Goal: Information Seeking & Learning: Learn about a topic

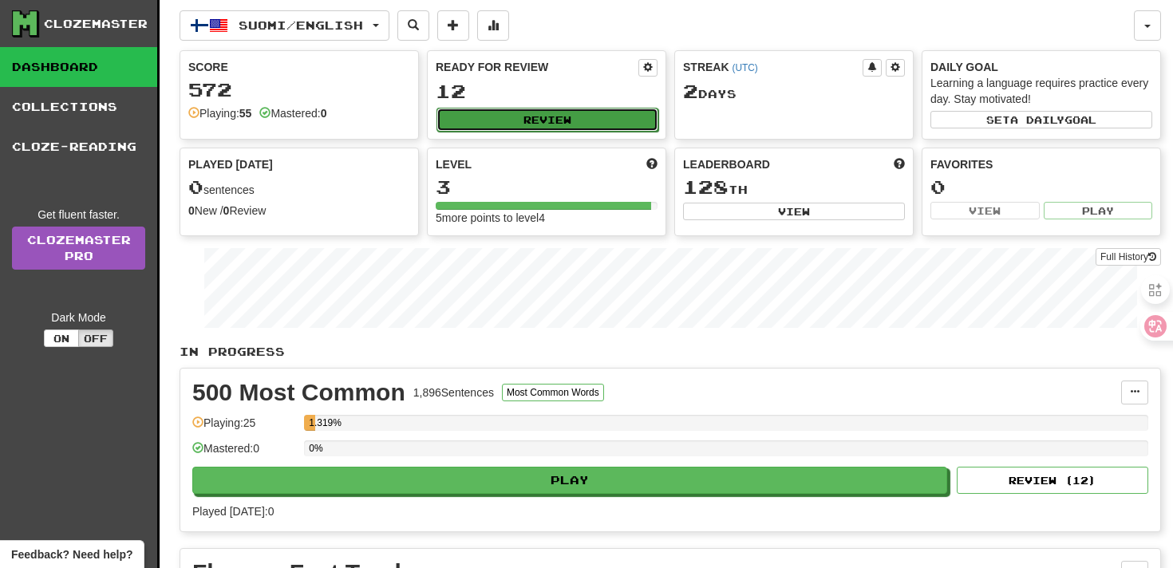
click at [539, 120] on button "Review" at bounding box center [547, 120] width 222 height 24
select select "**"
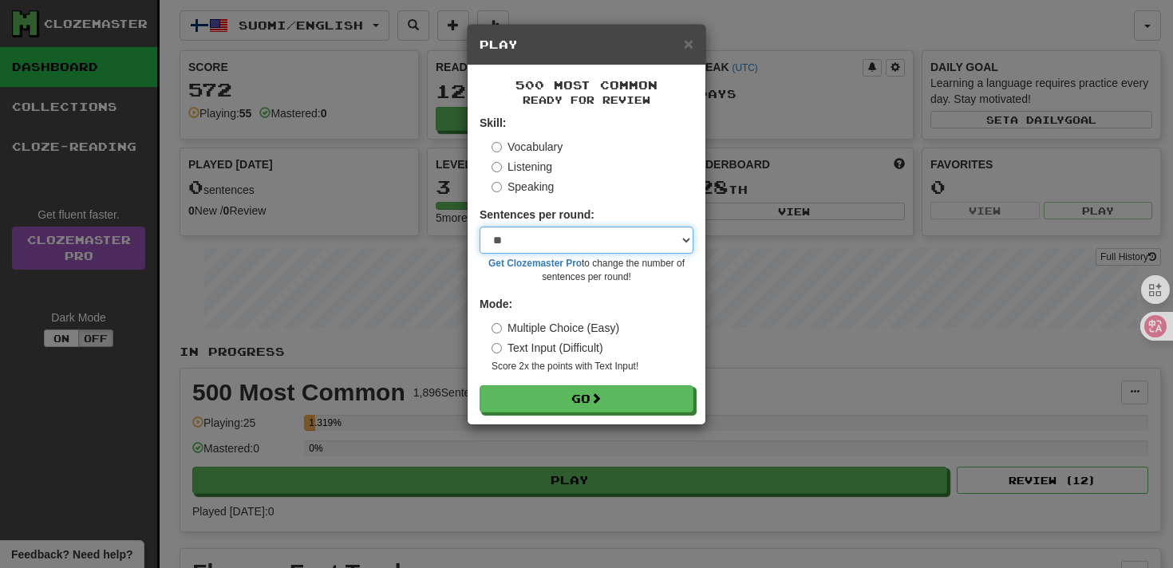
click at [534, 242] on select "* ** ** ** ** ** *** ********" at bounding box center [586, 240] width 214 height 27
click at [514, 382] on form "Skill: Vocabulary Listening Speaking Sentences per round: * ** ** ** ** ** *** …" at bounding box center [586, 264] width 214 height 298
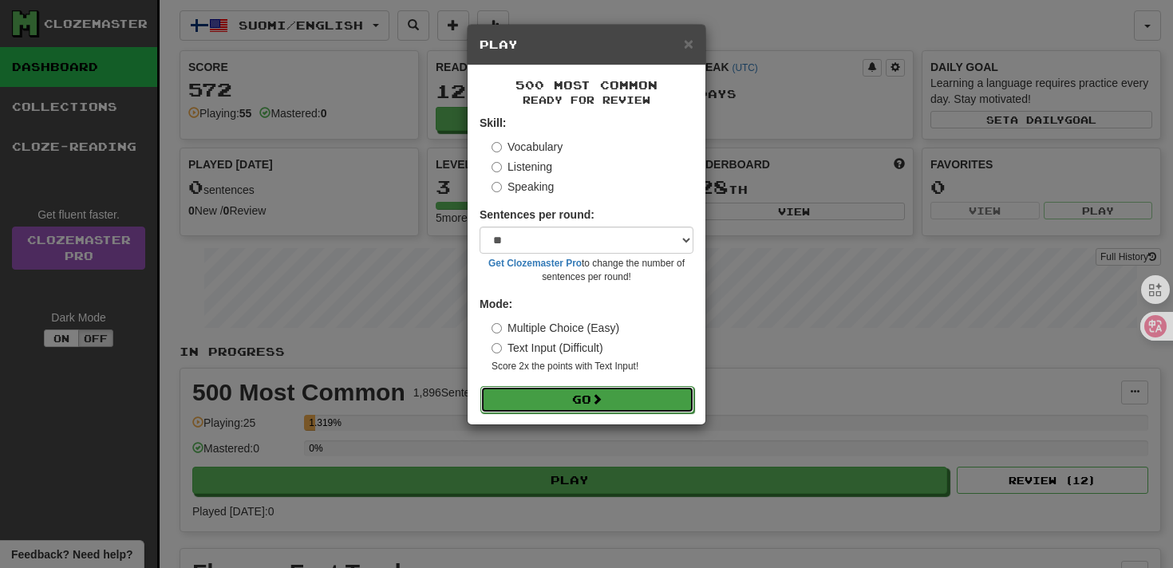
click at [513, 398] on button "Go" at bounding box center [587, 399] width 214 height 27
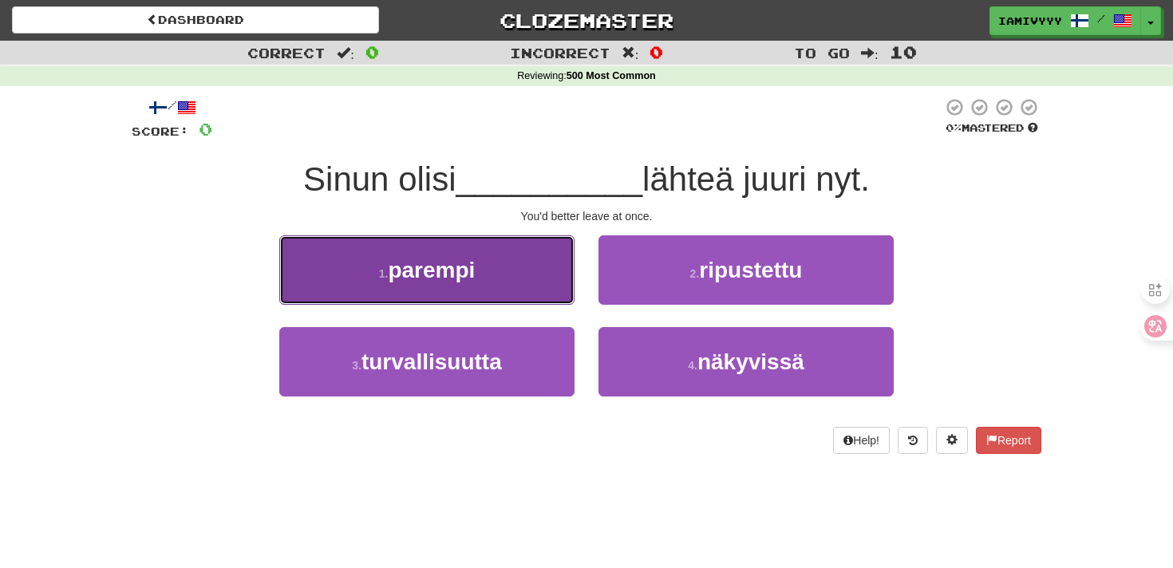
click at [473, 279] on span "parempi" at bounding box center [431, 270] width 87 height 25
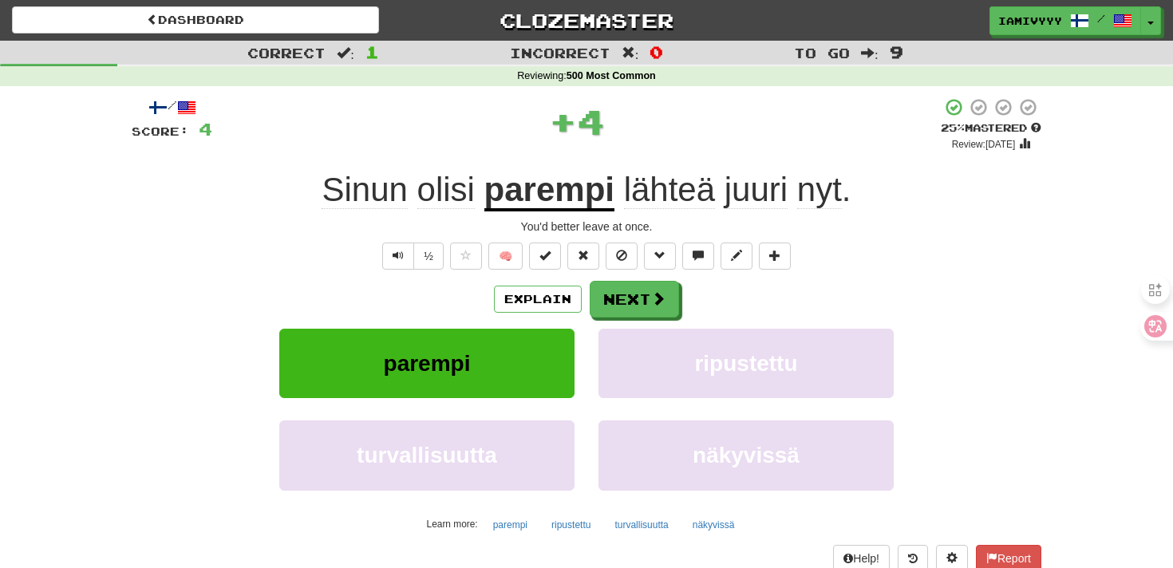
click at [636, 321] on div "Explain Next parempi ripustettu turvallisuutta näkyvissä Learn more: parempi ri…" at bounding box center [586, 409] width 909 height 256
click at [629, 302] on button "Next" at bounding box center [634, 300] width 89 height 37
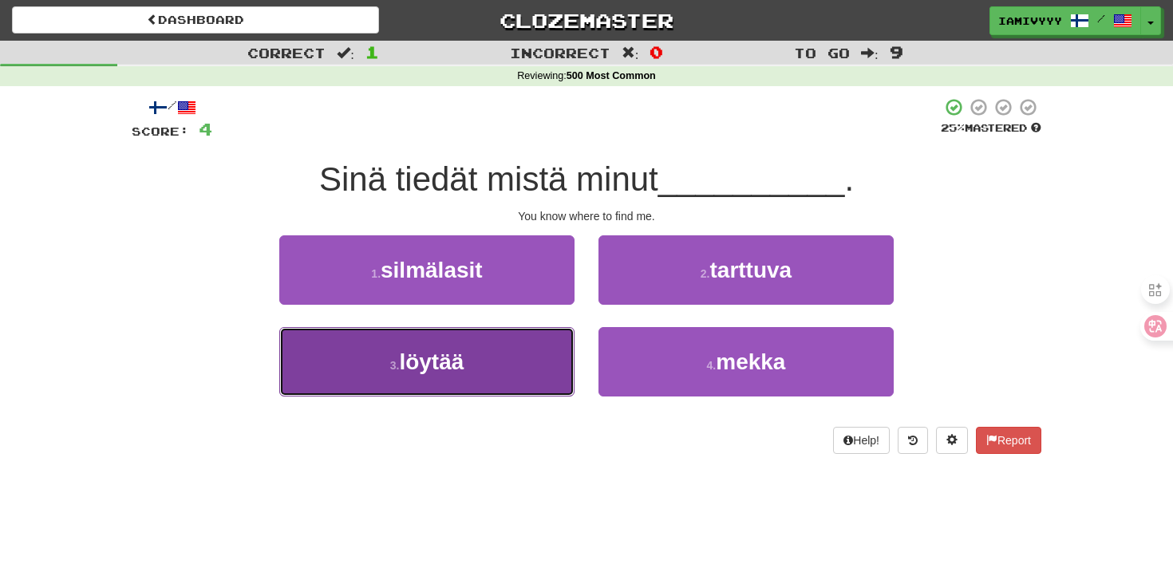
click at [562, 344] on button "3 . löytää" at bounding box center [426, 361] width 295 height 69
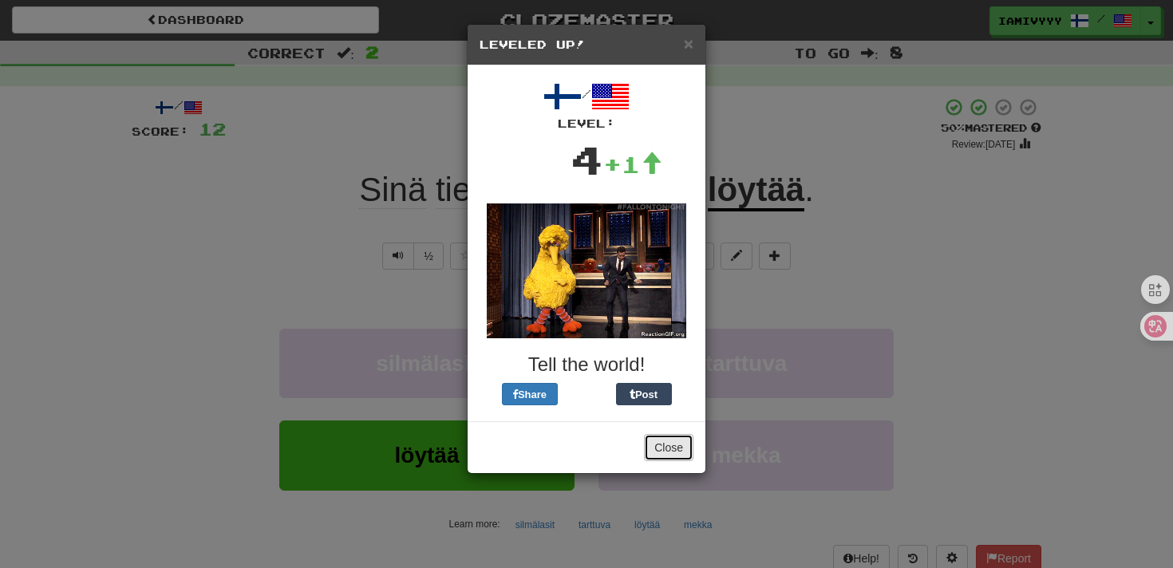
click at [654, 453] on button "Close" at bounding box center [668, 447] width 49 height 27
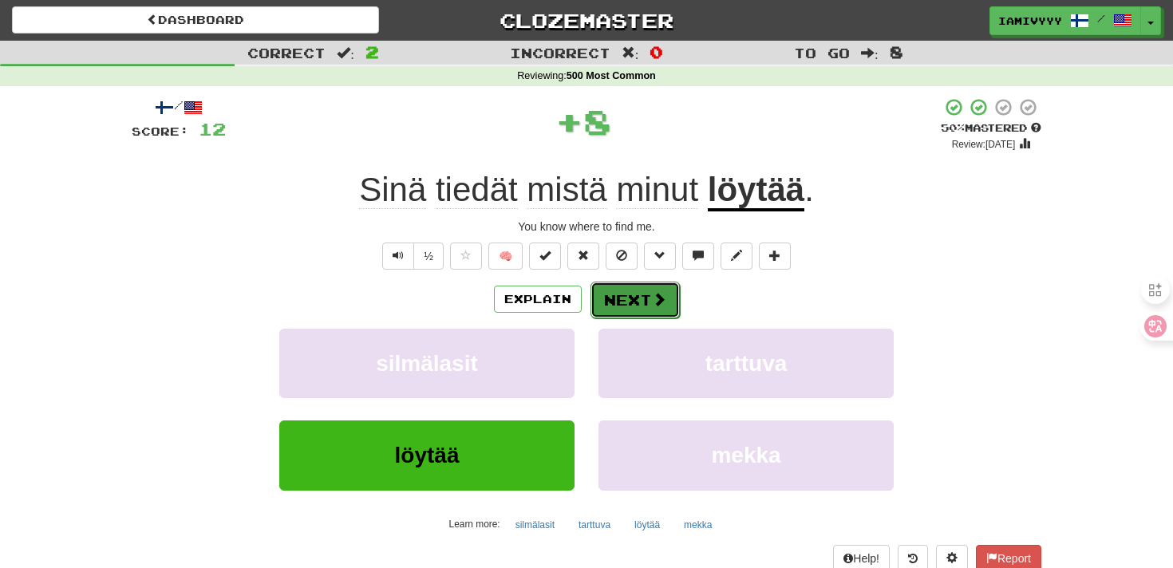
click at [636, 313] on button "Next" at bounding box center [634, 300] width 89 height 37
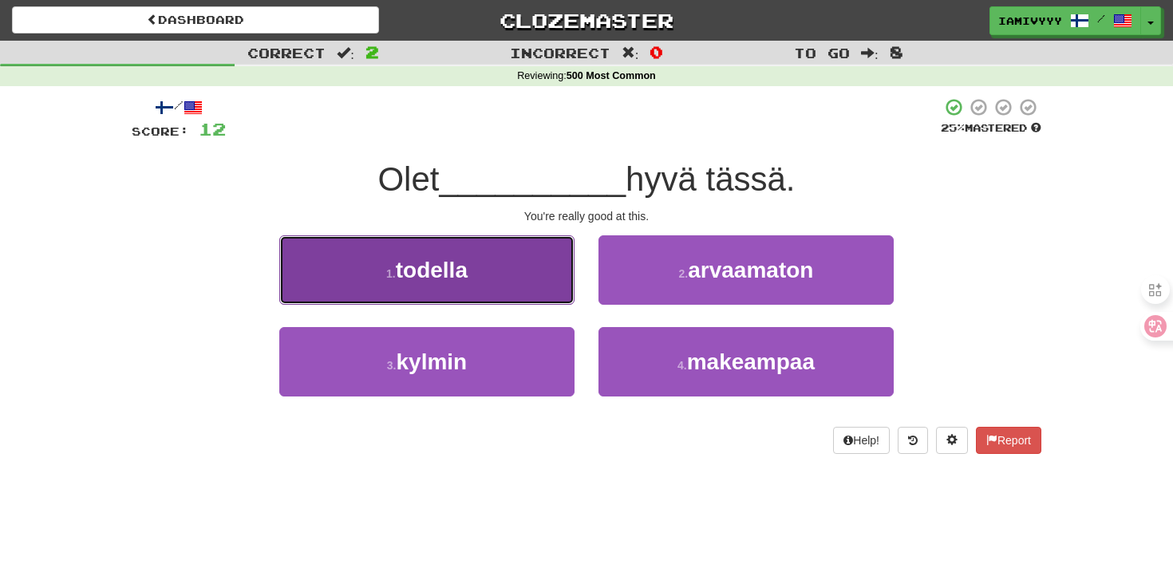
click at [522, 277] on button "1 . todella" at bounding box center [426, 269] width 295 height 69
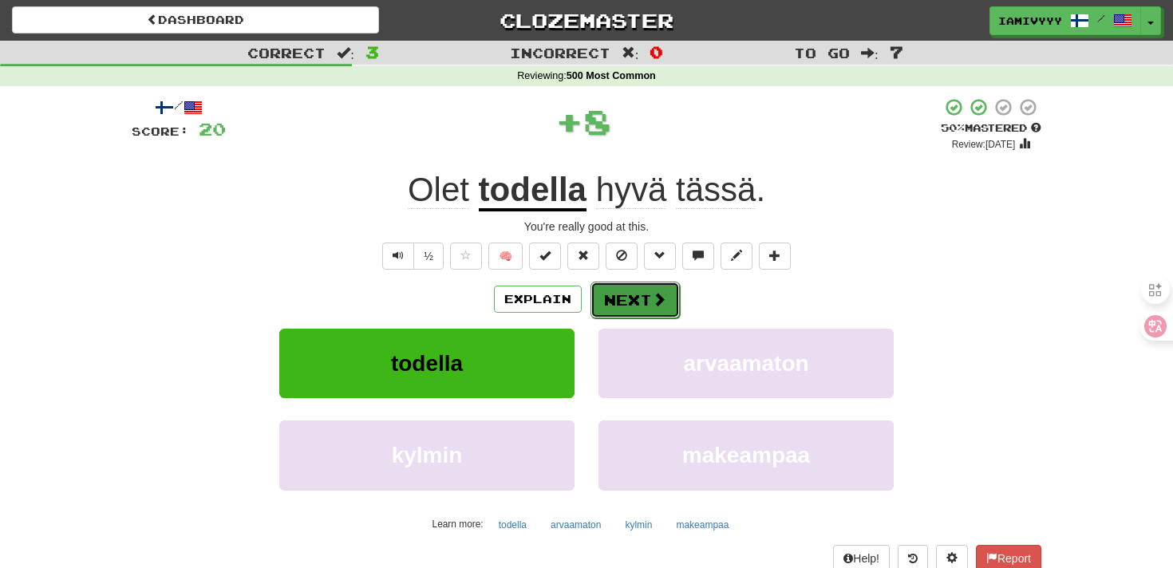
click at [626, 310] on button "Next" at bounding box center [634, 300] width 89 height 37
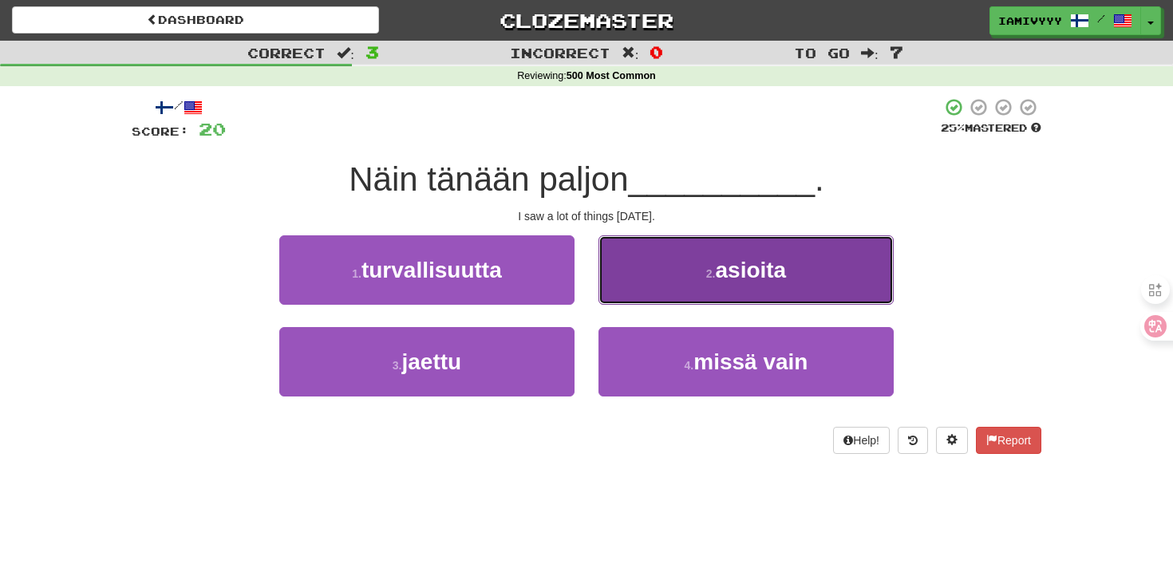
click at [665, 295] on button "2 . asioita" at bounding box center [745, 269] width 295 height 69
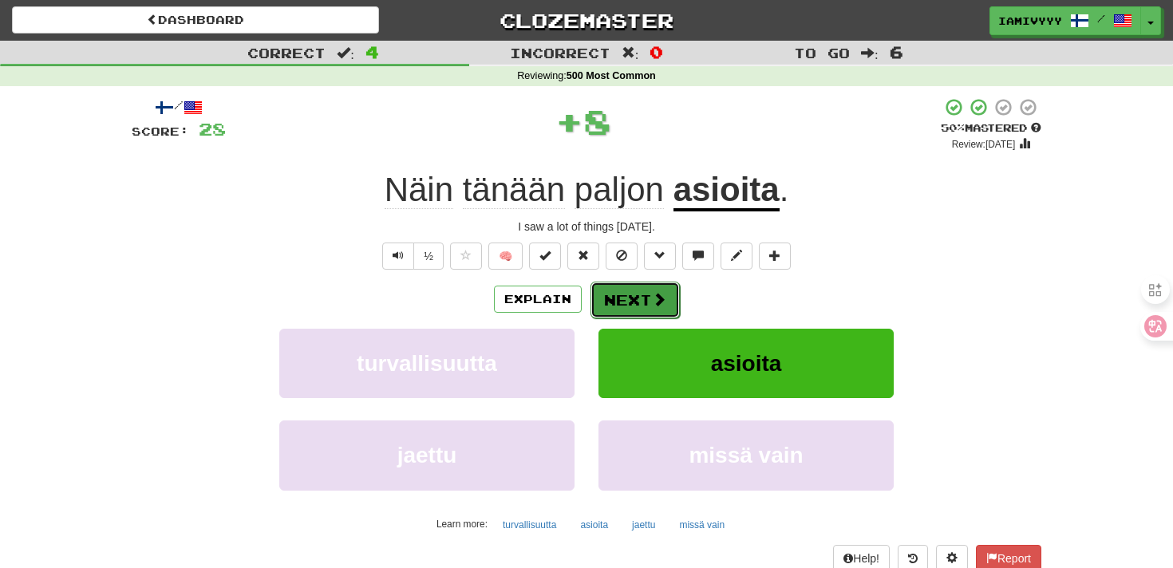
click at [642, 303] on button "Next" at bounding box center [634, 300] width 89 height 37
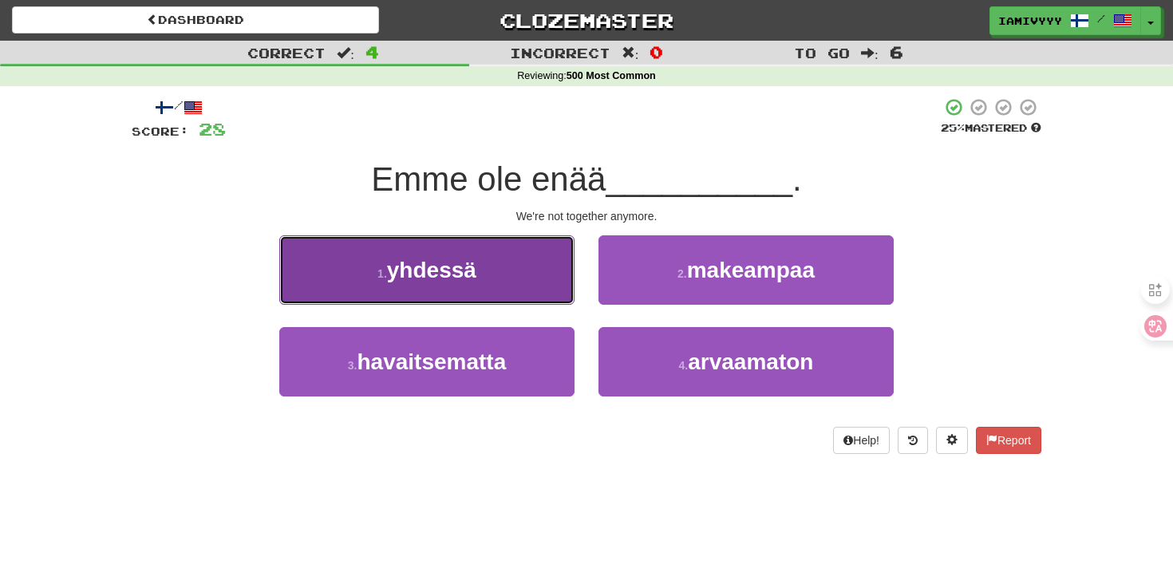
click at [513, 276] on button "1 . yhdessä" at bounding box center [426, 269] width 295 height 69
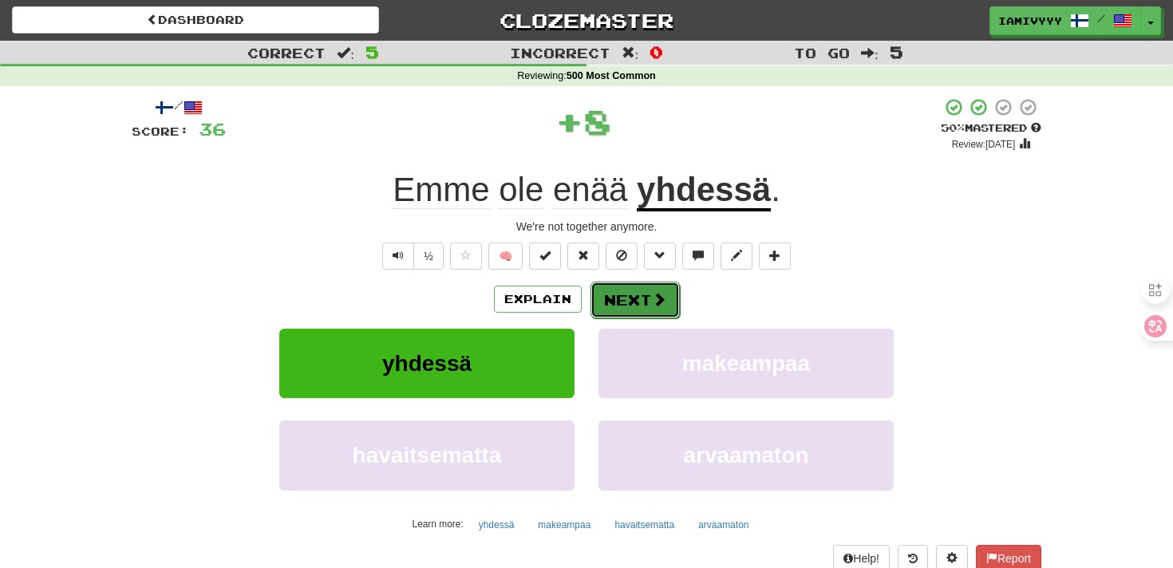
click at [658, 309] on button "Next" at bounding box center [634, 300] width 89 height 37
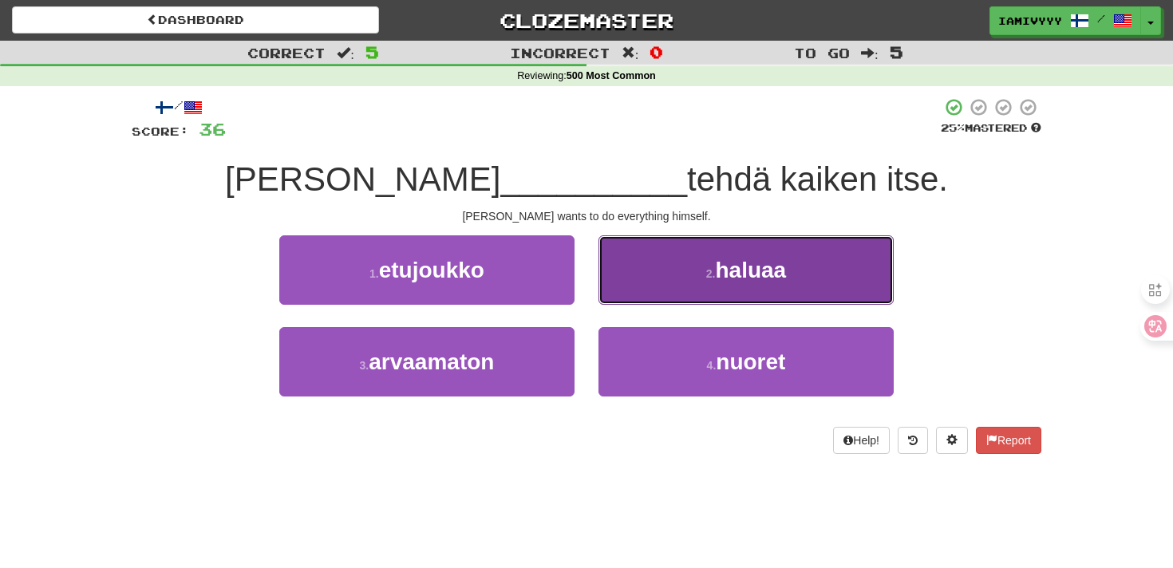
click at [658, 286] on button "2 . haluaa" at bounding box center [745, 269] width 295 height 69
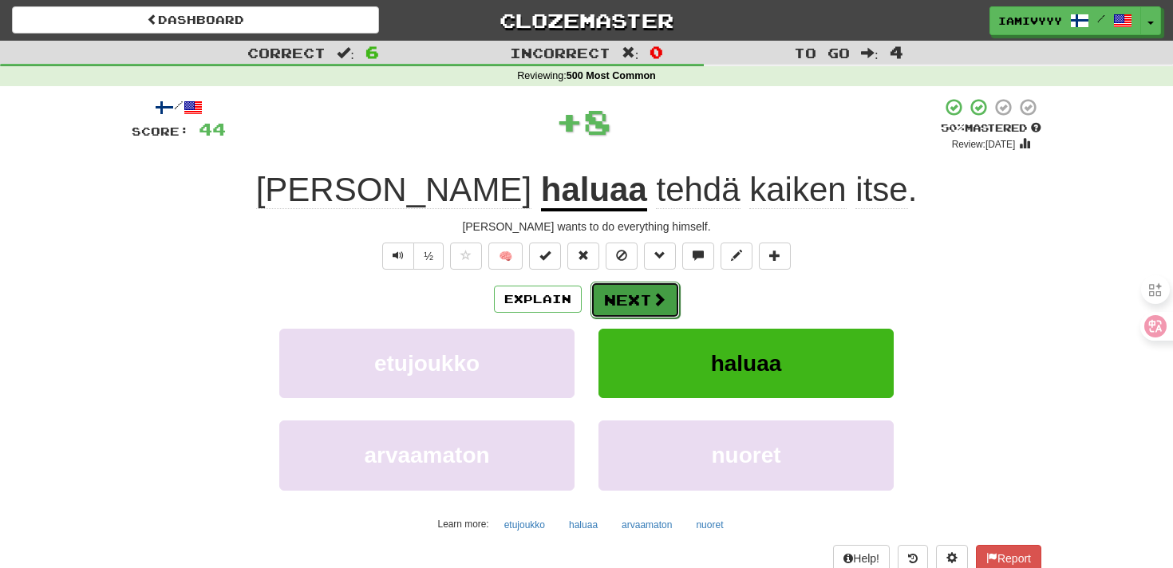
click at [629, 298] on button "Next" at bounding box center [634, 300] width 89 height 37
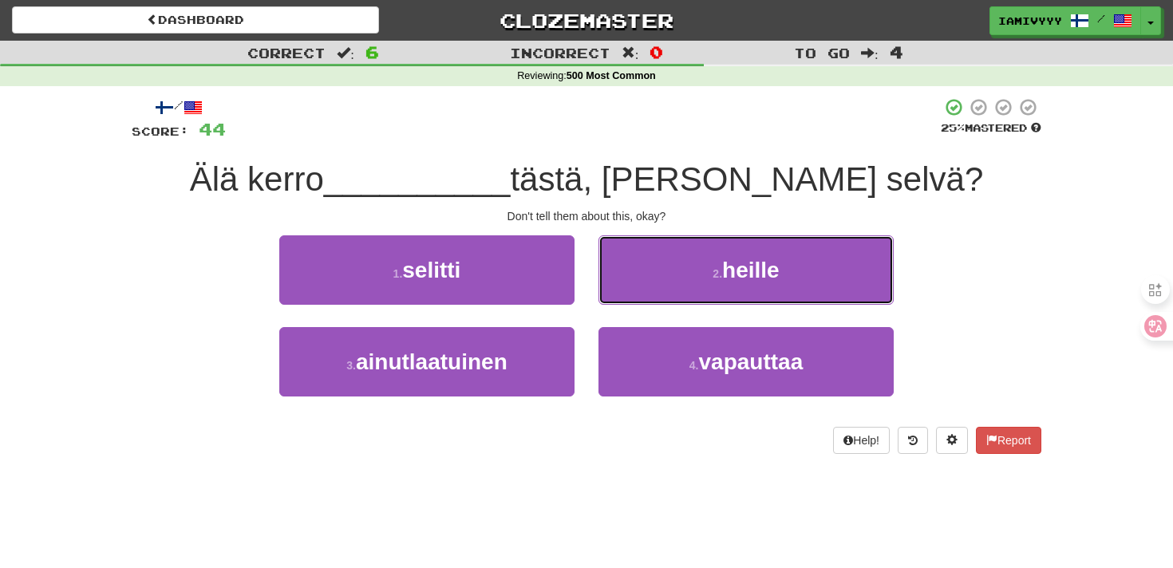
click at [629, 298] on button "2 . heille" at bounding box center [745, 269] width 295 height 69
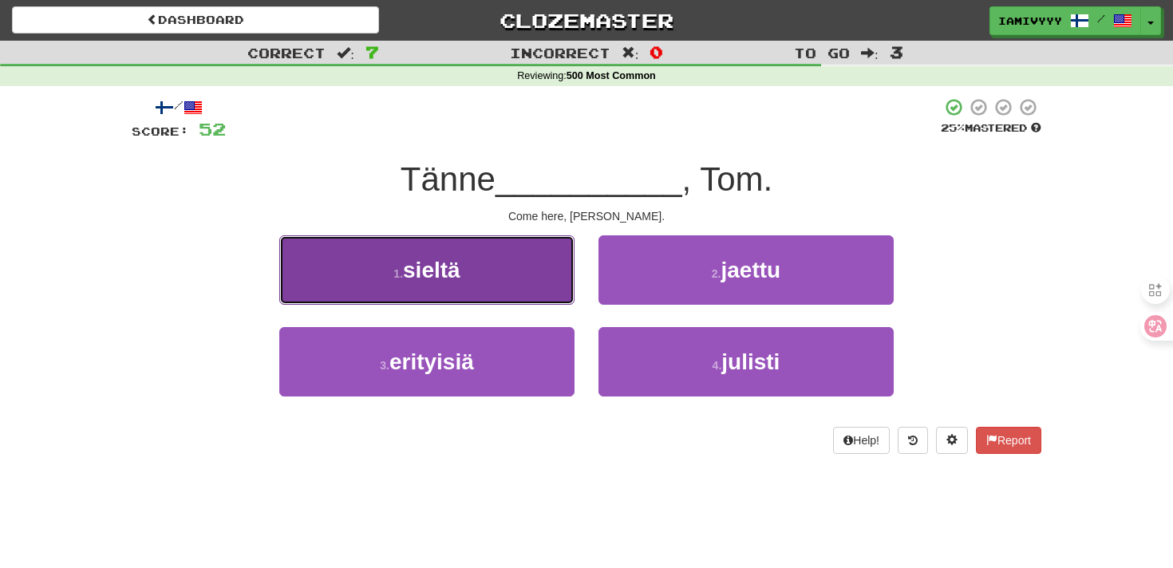
click at [493, 293] on button "1 . sieltä" at bounding box center [426, 269] width 295 height 69
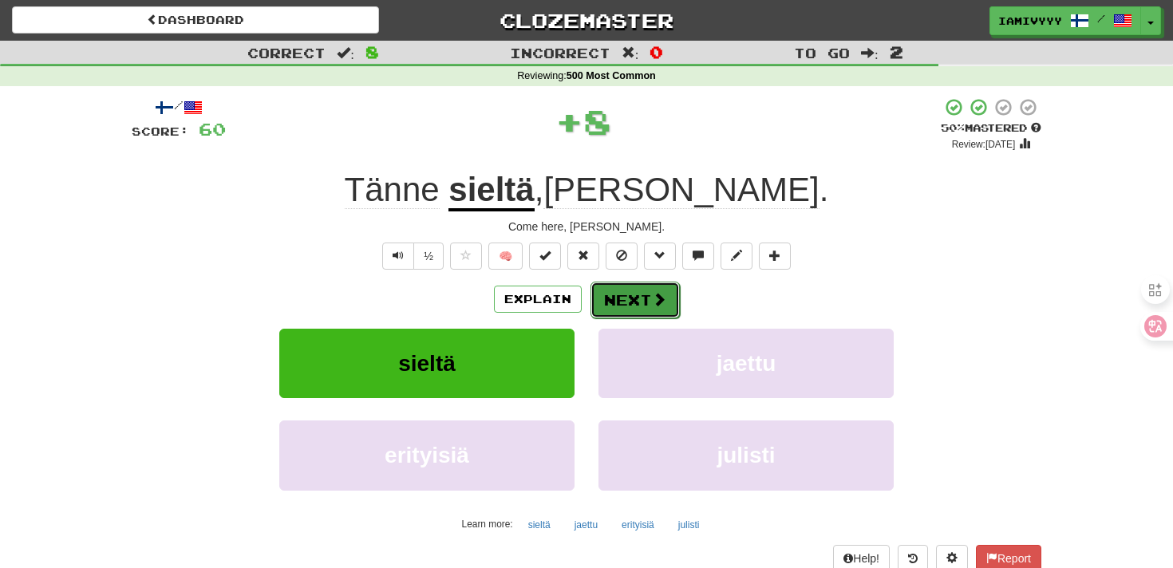
click at [618, 299] on button "Next" at bounding box center [634, 300] width 89 height 37
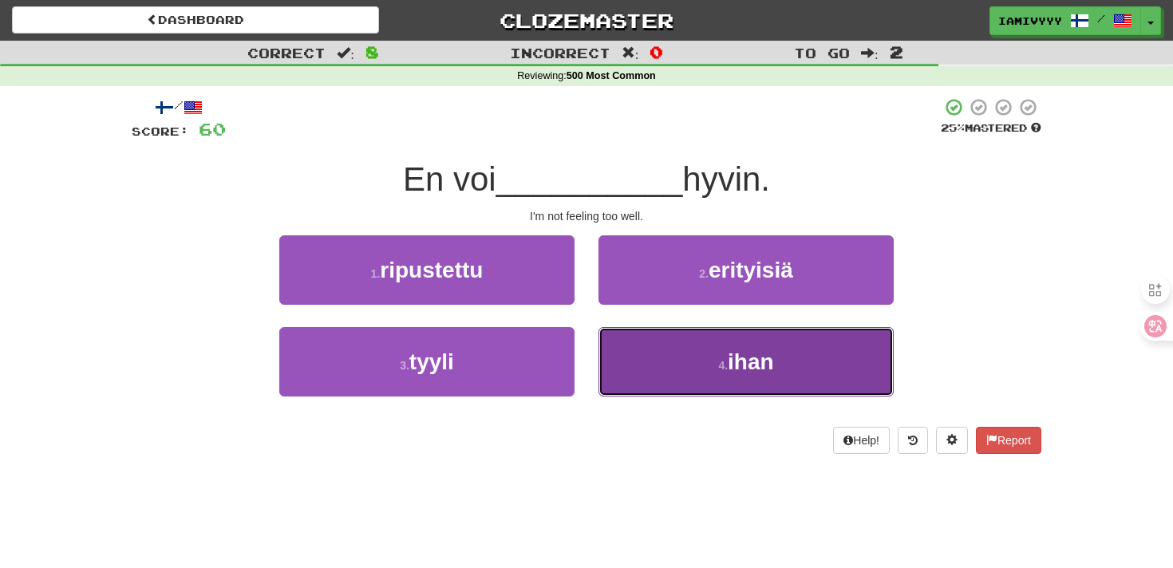
click at [630, 357] on button "4 . ihan" at bounding box center [745, 361] width 295 height 69
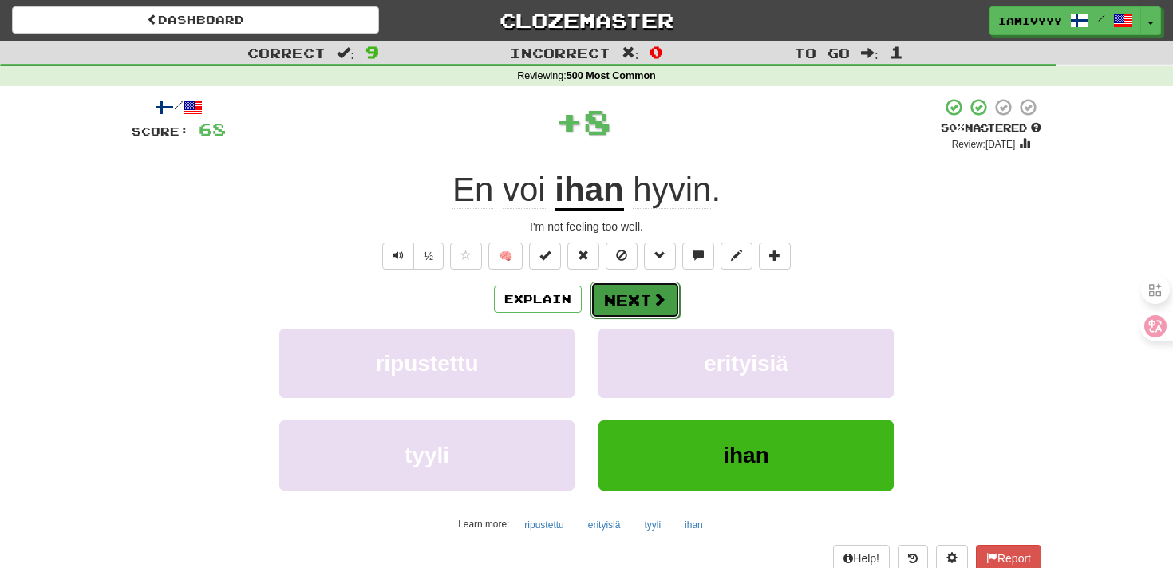
click at [609, 310] on button "Next" at bounding box center [634, 300] width 89 height 37
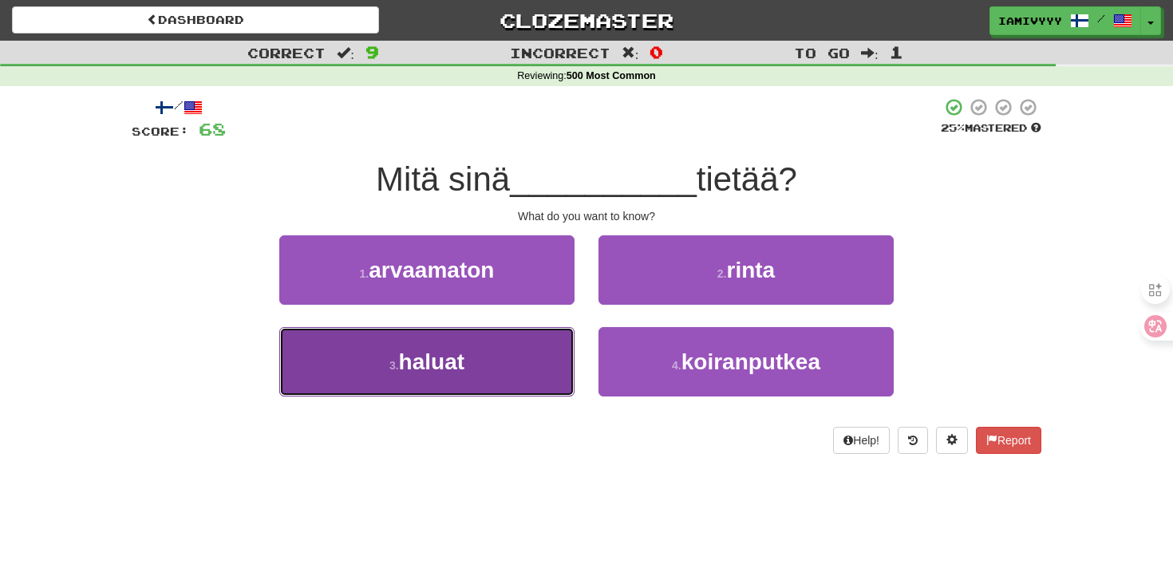
click at [528, 344] on button "3 . haluat" at bounding box center [426, 361] width 295 height 69
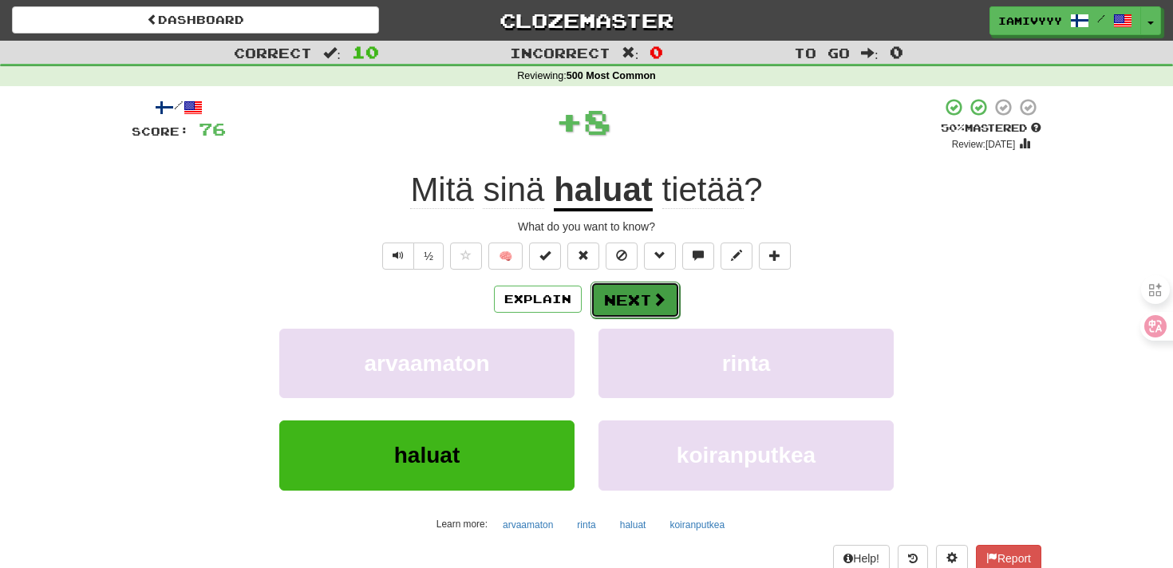
click at [666, 297] on button "Next" at bounding box center [634, 300] width 89 height 37
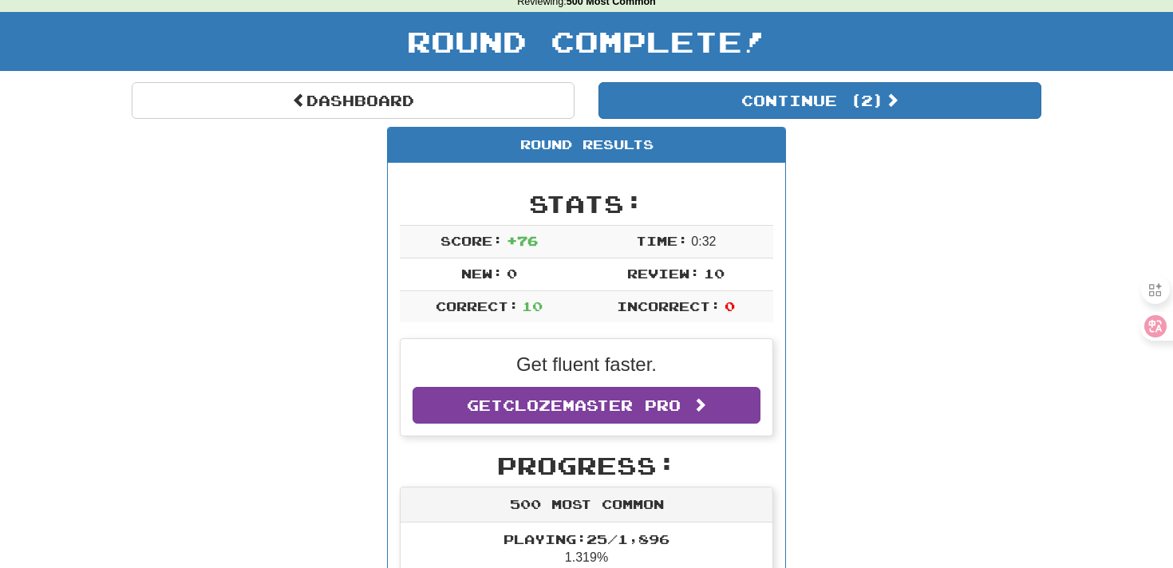
scroll to position [97, 0]
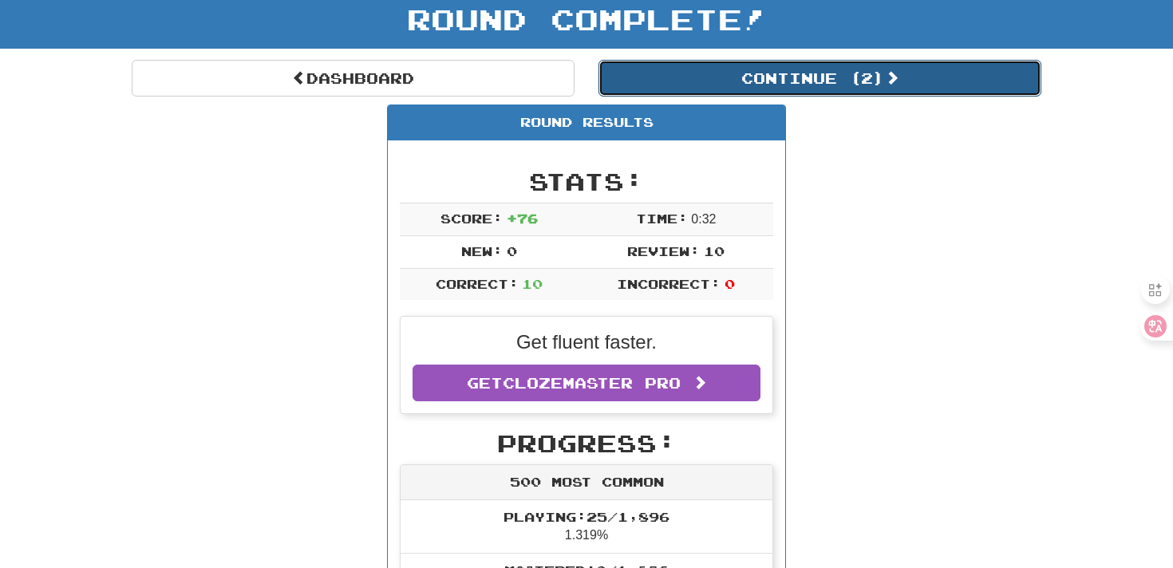
click at [740, 82] on button "Continue ( 2 )" at bounding box center [819, 78] width 443 height 37
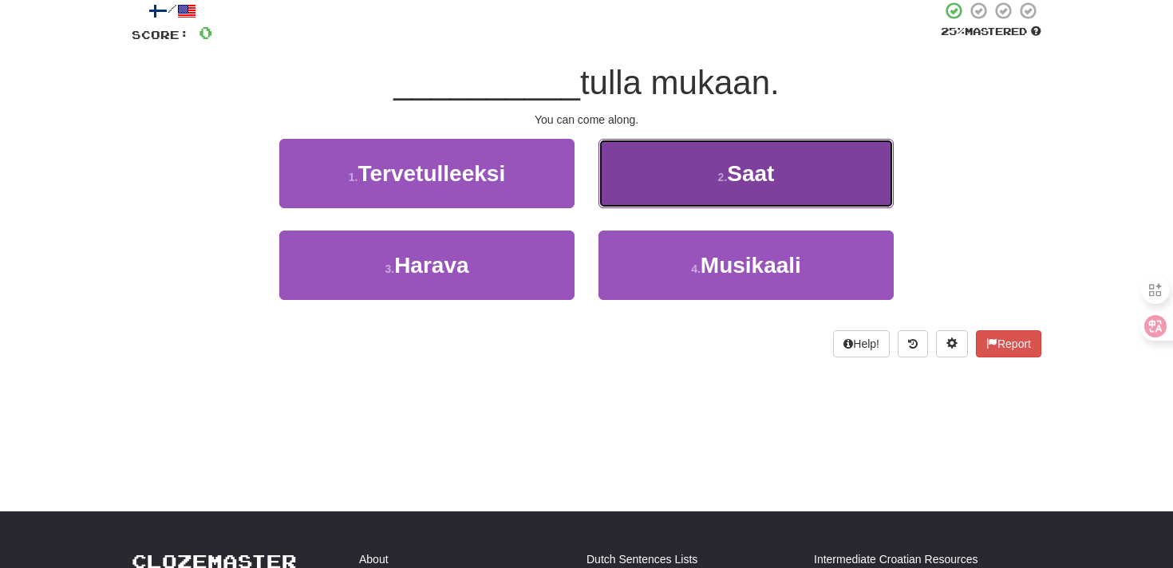
click at [697, 153] on button "2 . Saat" at bounding box center [745, 173] width 295 height 69
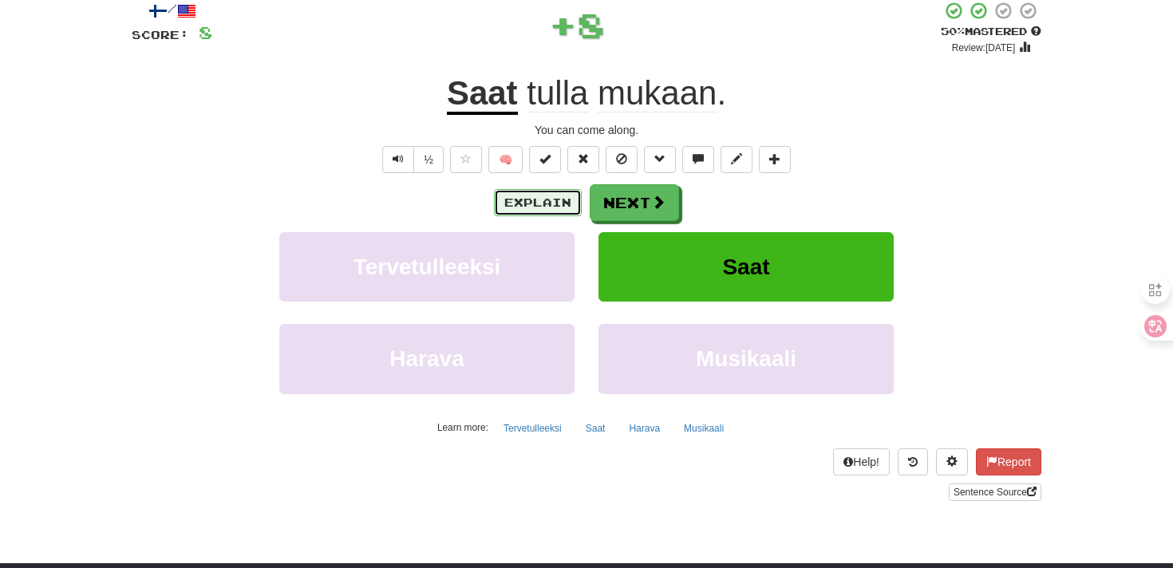
click at [531, 197] on button "Explain" at bounding box center [538, 202] width 88 height 27
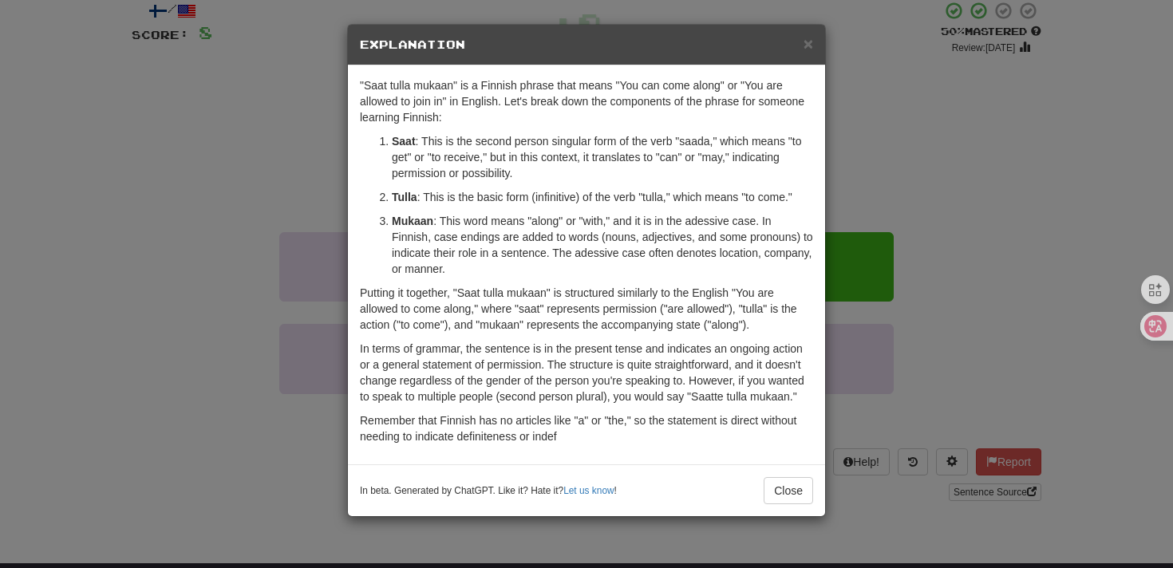
click at [889, 136] on div "× Explanation "Saat tulla mukaan" is a Finnish phrase that means "You can come …" at bounding box center [586, 284] width 1173 height 568
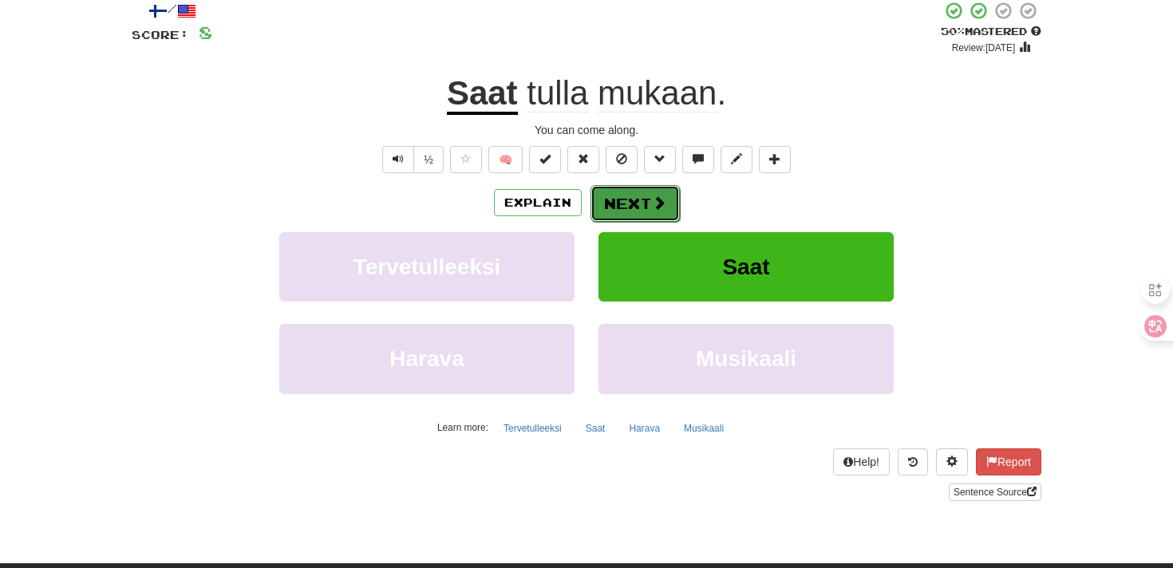
click at [648, 205] on button "Next" at bounding box center [634, 203] width 89 height 37
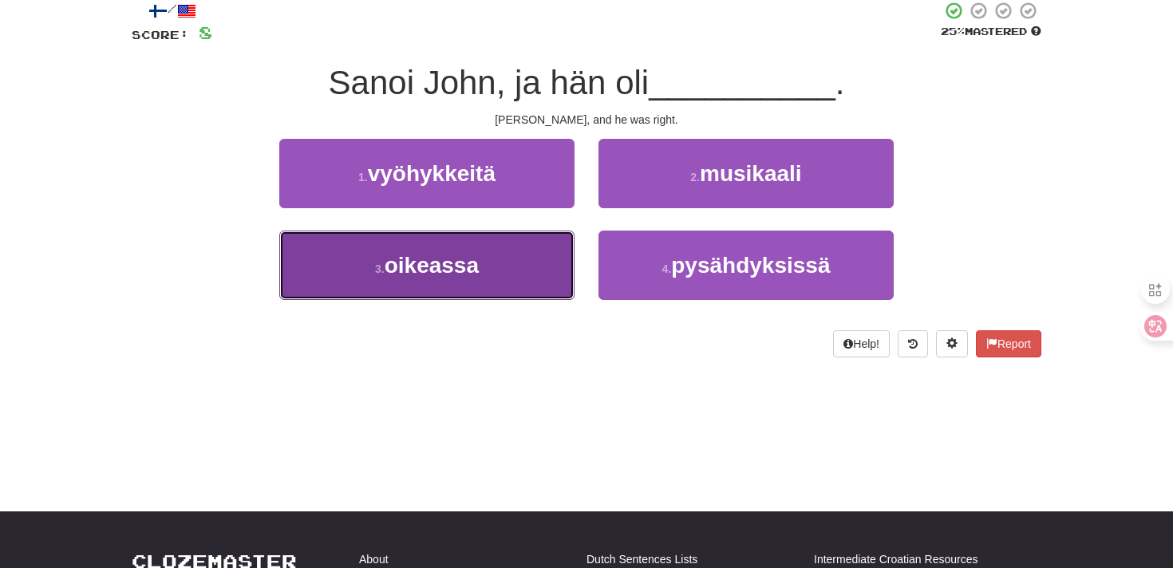
click at [530, 268] on button "3 . oikeassa" at bounding box center [426, 265] width 295 height 69
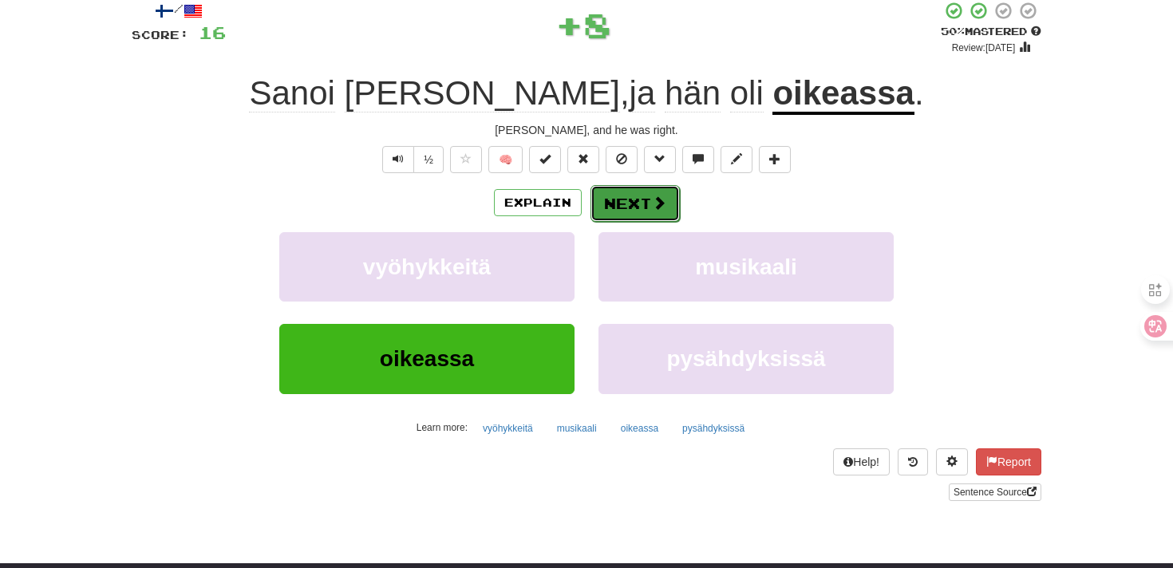
click at [649, 208] on button "Next" at bounding box center [634, 203] width 89 height 37
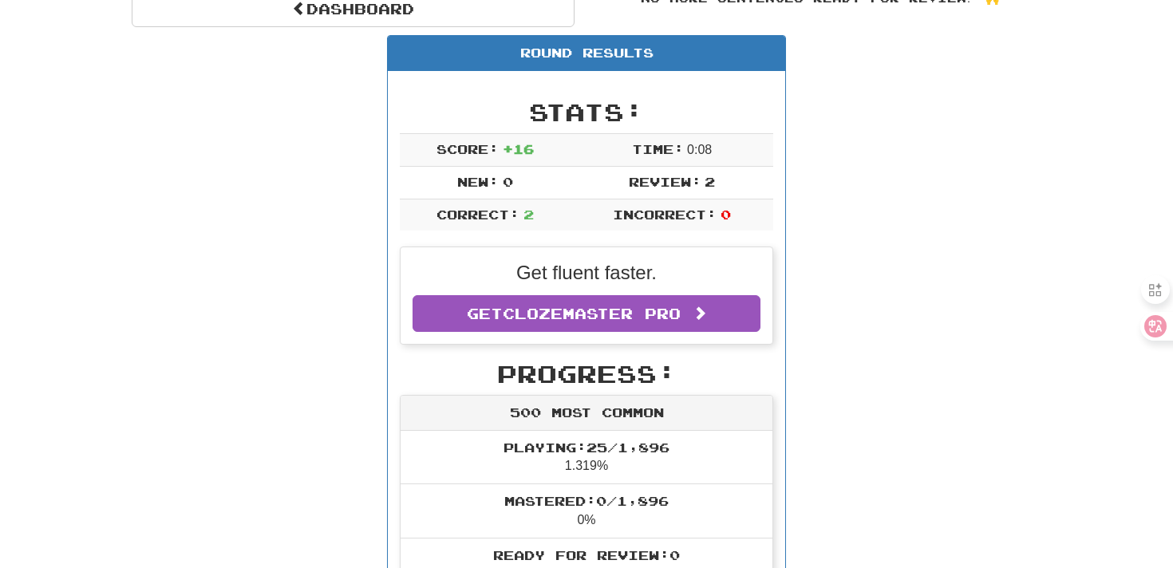
scroll to position [0, 0]
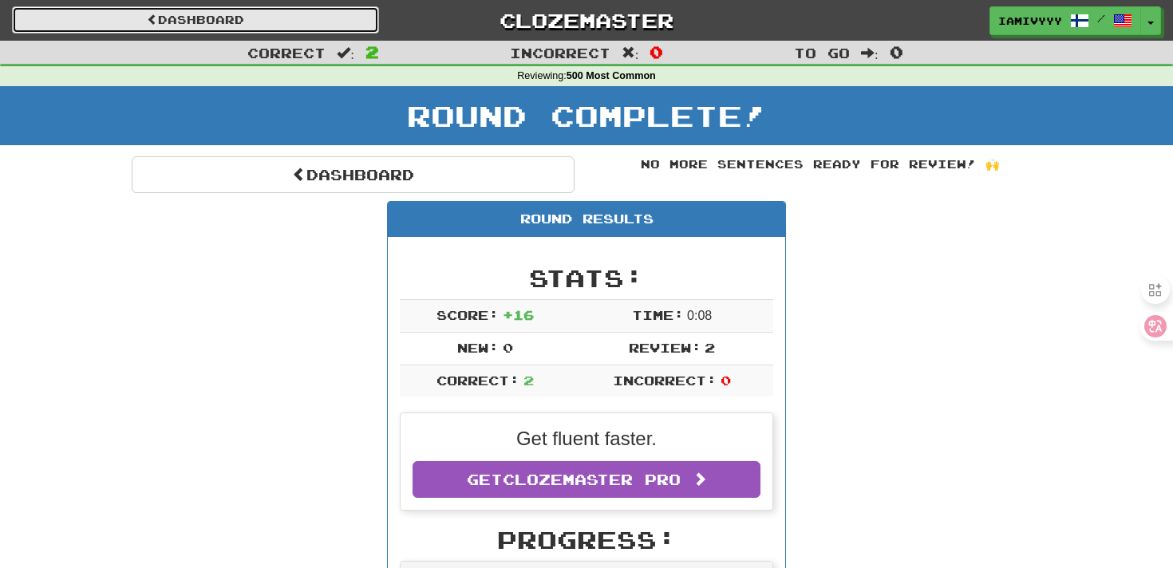
click at [298, 30] on link "Dashboard" at bounding box center [195, 19] width 367 height 27
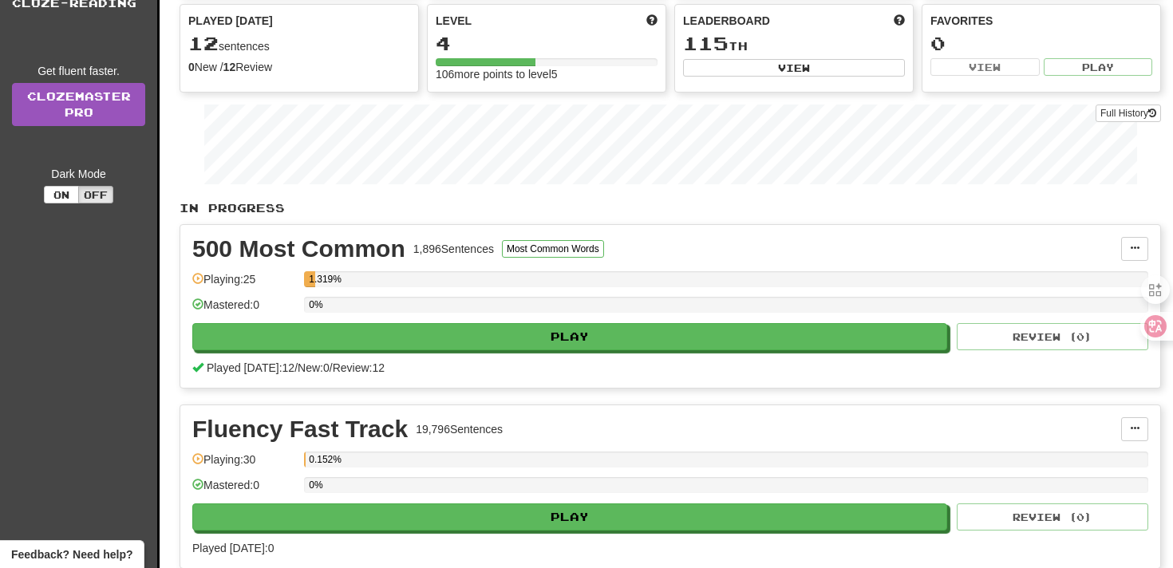
scroll to position [162, 0]
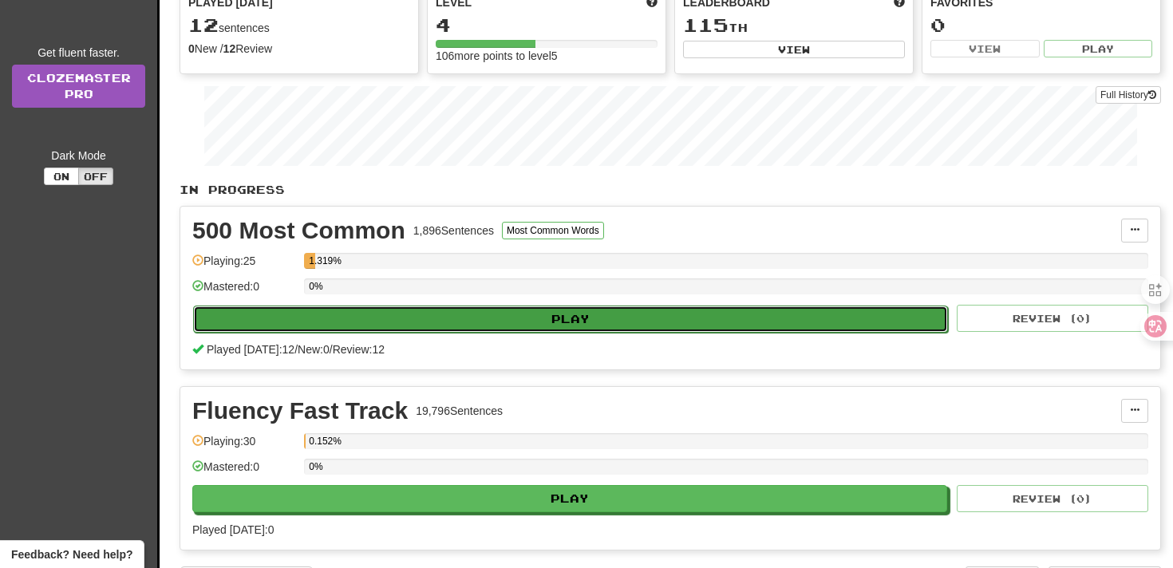
click at [294, 309] on button "Play" at bounding box center [570, 318] width 755 height 27
select select "**"
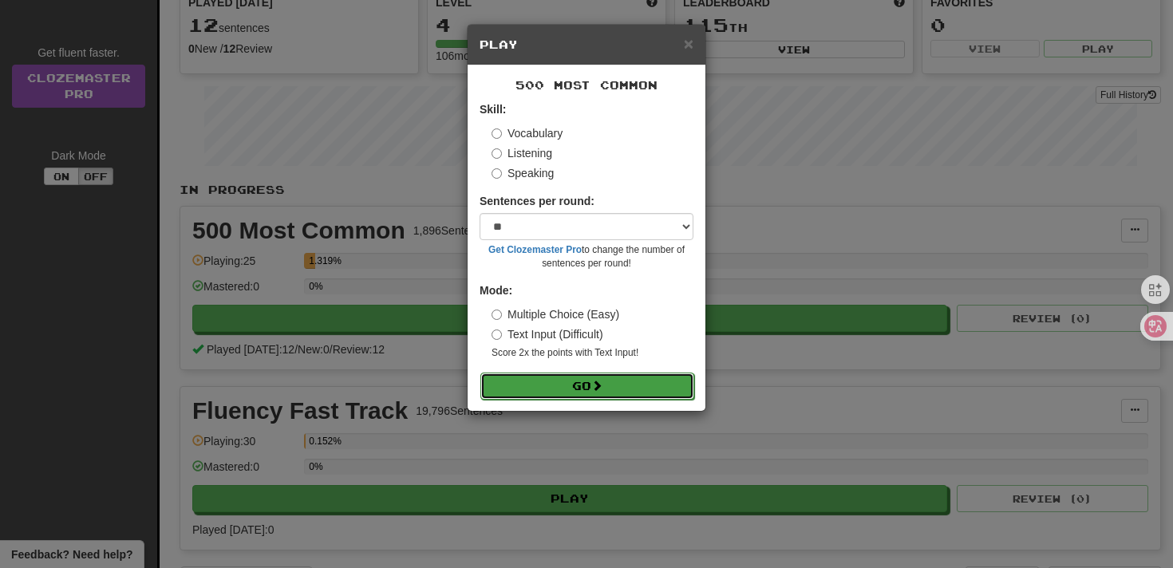
click at [584, 391] on button "Go" at bounding box center [587, 385] width 214 height 27
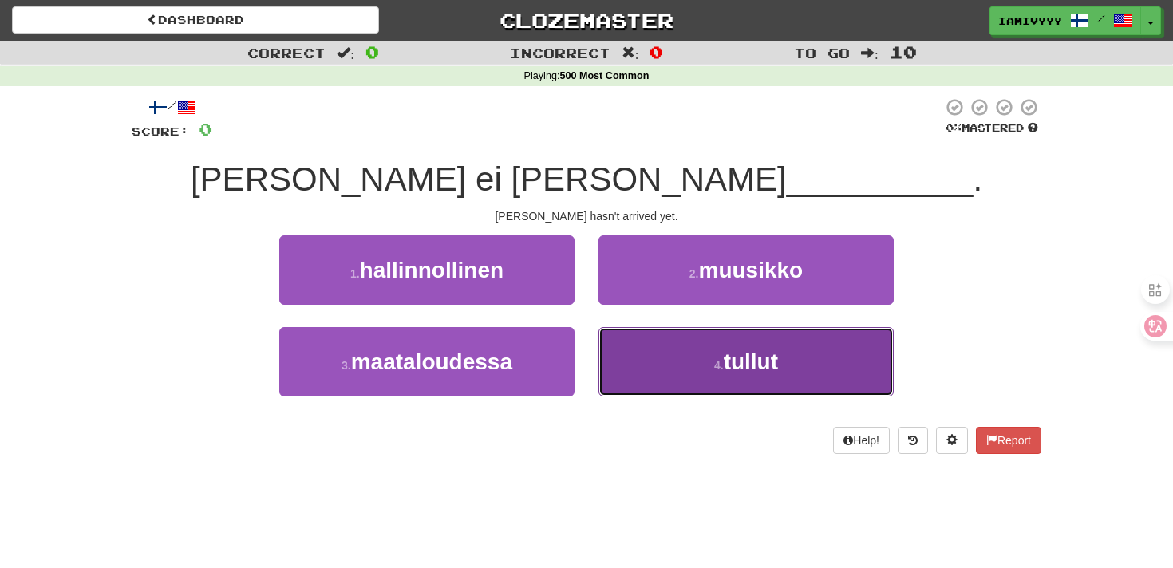
click at [642, 354] on button "4 . tullut" at bounding box center [745, 361] width 295 height 69
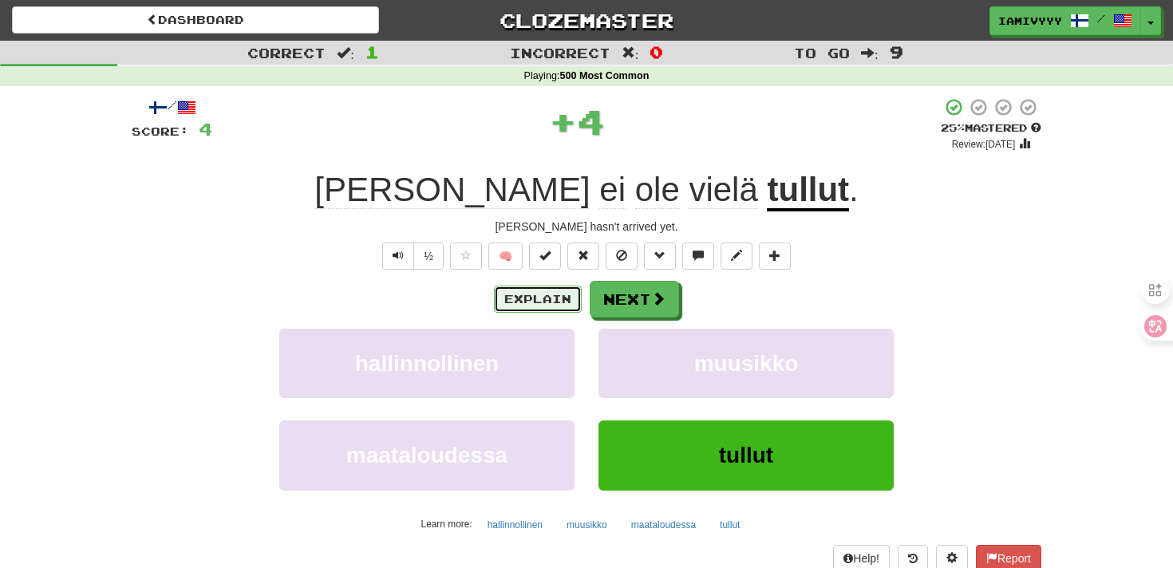
click at [531, 298] on button "Explain" at bounding box center [538, 299] width 88 height 27
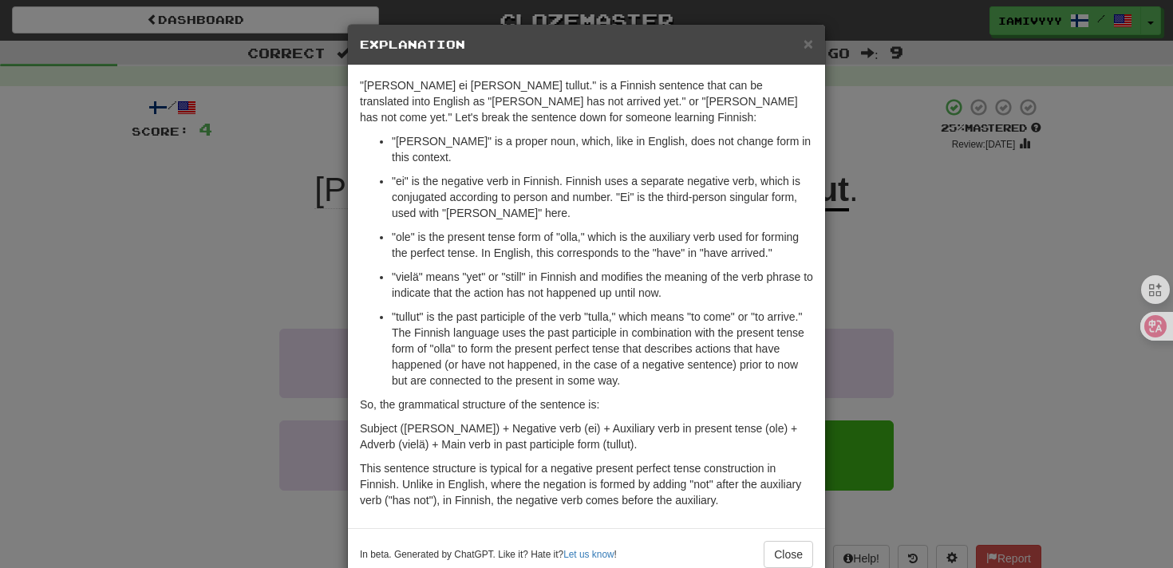
click at [920, 148] on div "× Explanation "[PERSON_NAME] ei [PERSON_NAME] tullut." is a Finnish sentence th…" at bounding box center [586, 284] width 1173 height 568
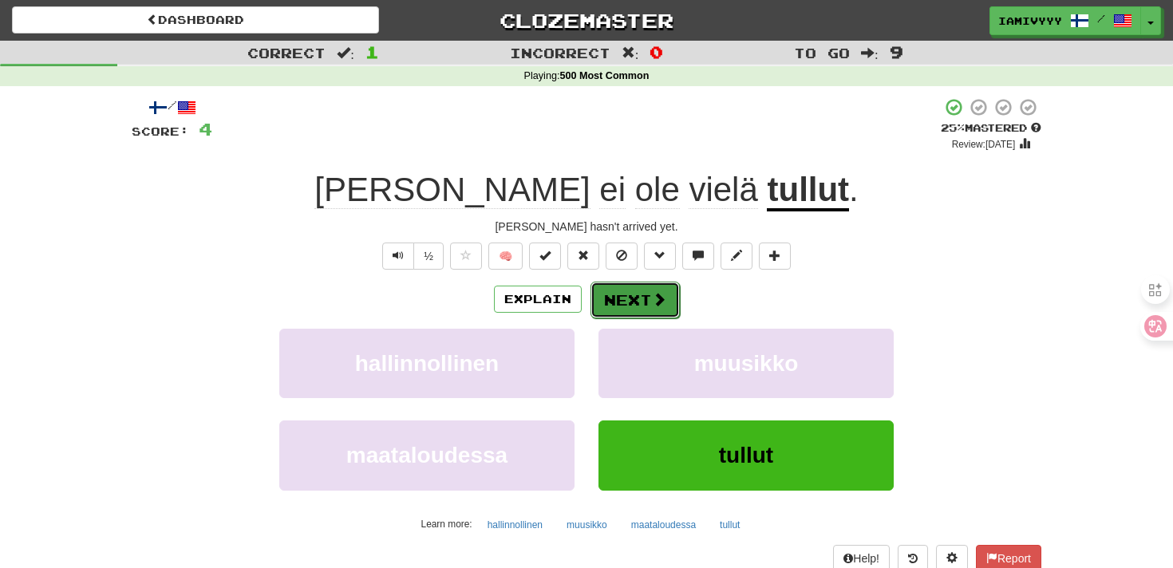
click at [640, 304] on button "Next" at bounding box center [634, 300] width 89 height 37
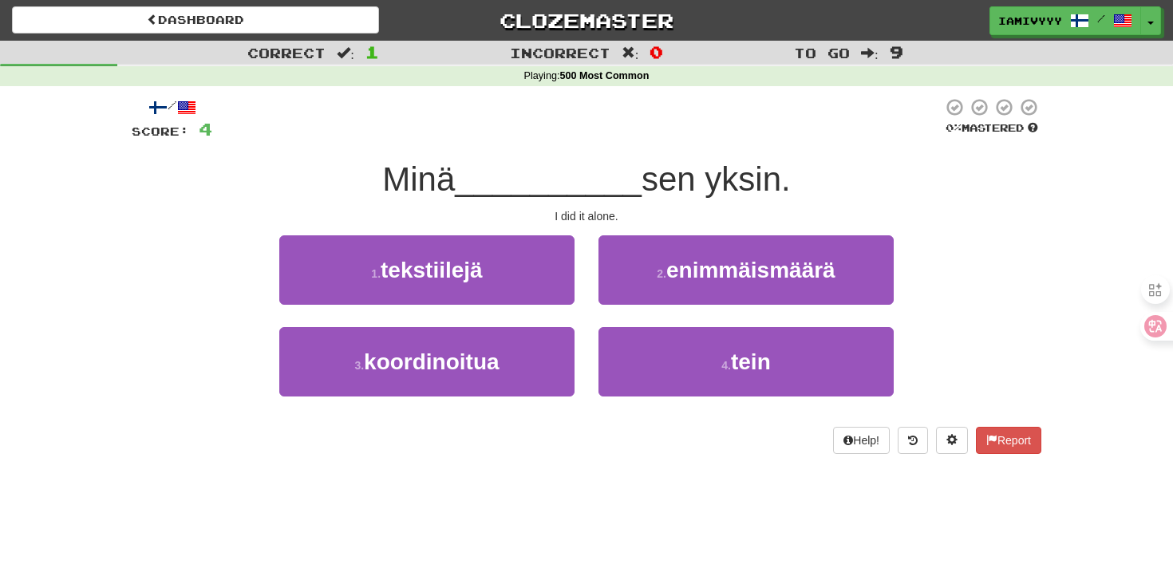
click at [644, 399] on div "4 . tein" at bounding box center [745, 373] width 319 height 92
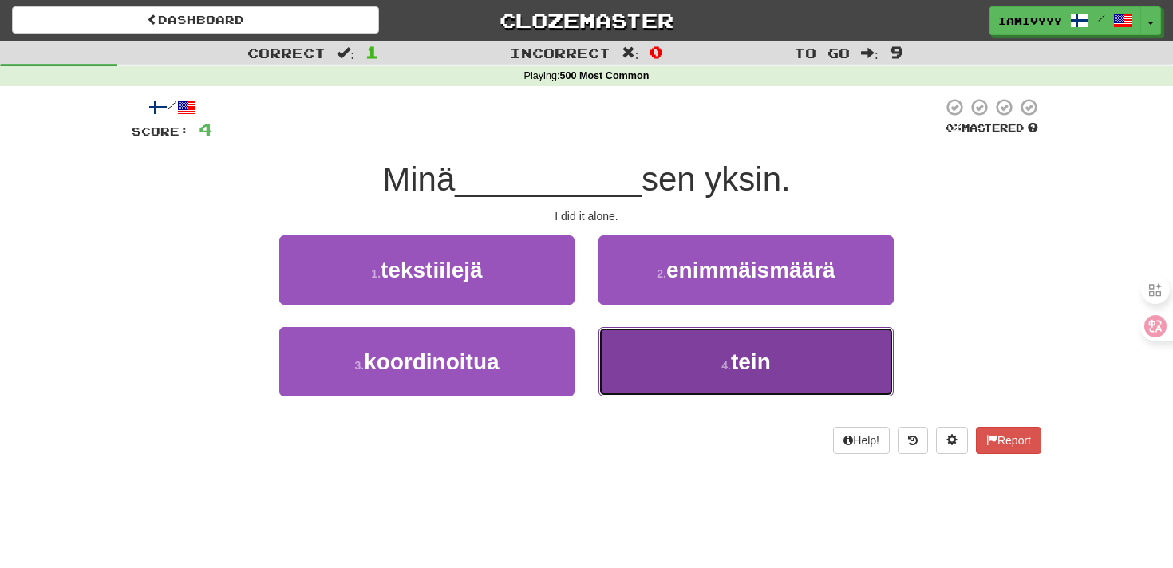
click at [633, 369] on button "4 . tein" at bounding box center [745, 361] width 295 height 69
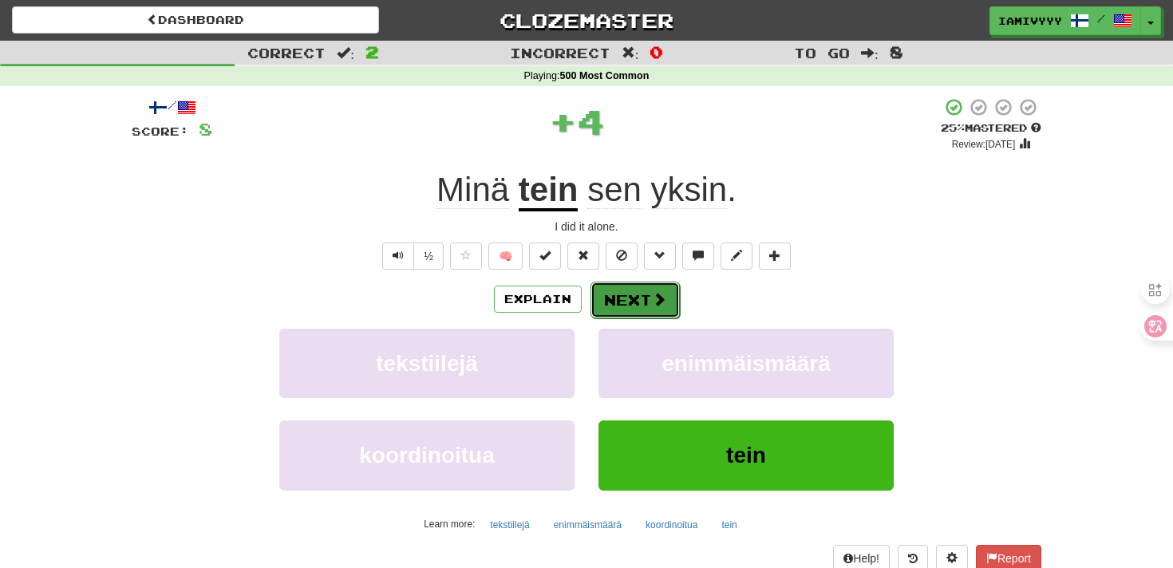
click at [615, 297] on button "Next" at bounding box center [634, 300] width 89 height 37
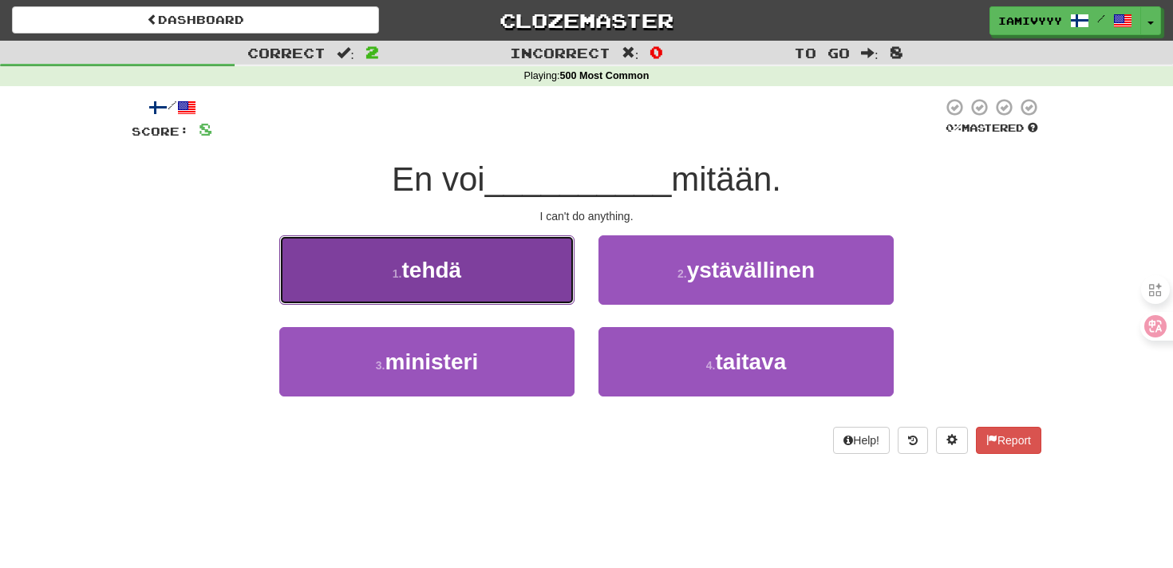
click at [535, 281] on button "1 . tehdä" at bounding box center [426, 269] width 295 height 69
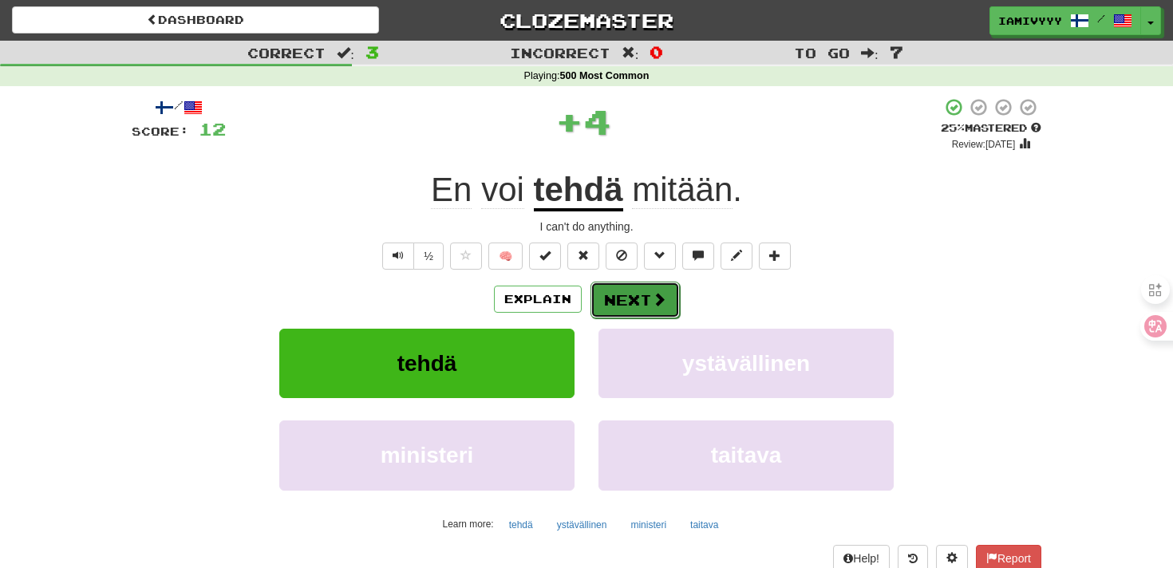
click at [612, 307] on button "Next" at bounding box center [634, 300] width 89 height 37
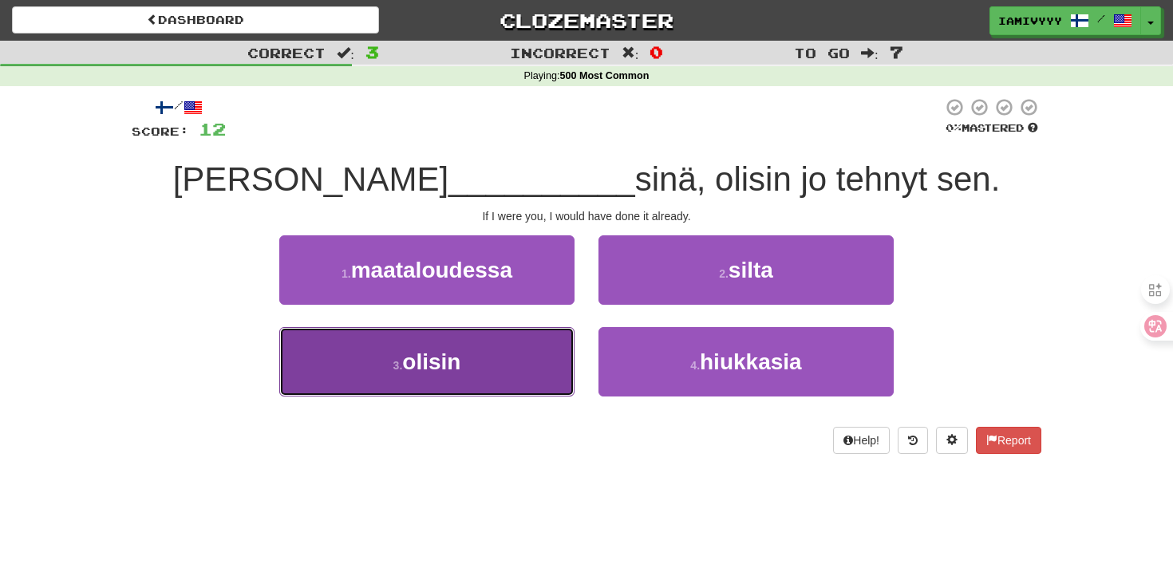
click at [529, 372] on button "3 . olisin" at bounding box center [426, 361] width 295 height 69
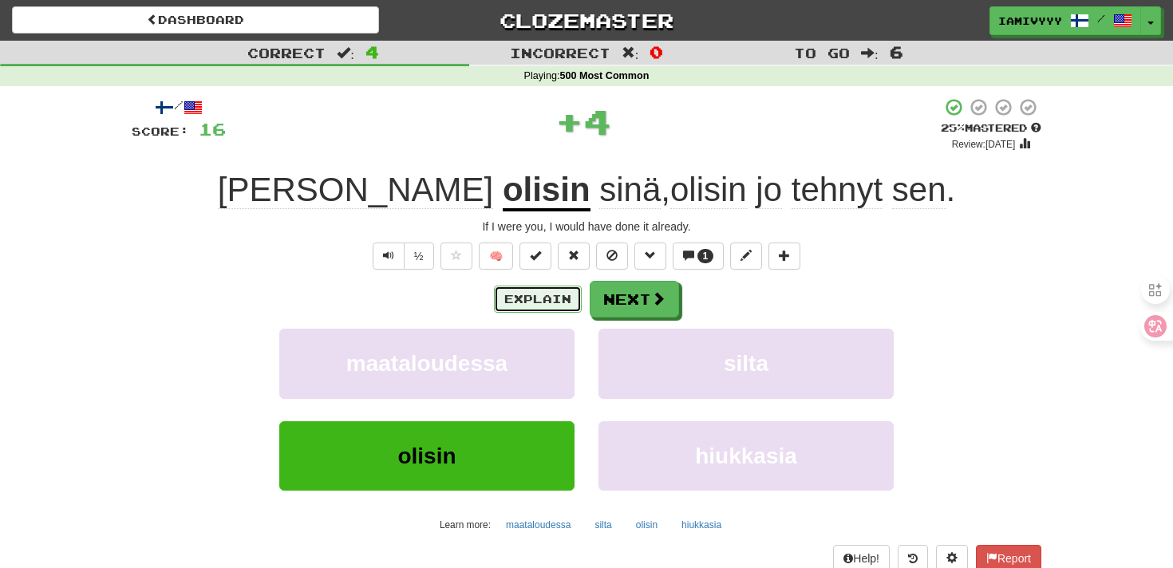
click at [547, 298] on button "Explain" at bounding box center [538, 299] width 88 height 27
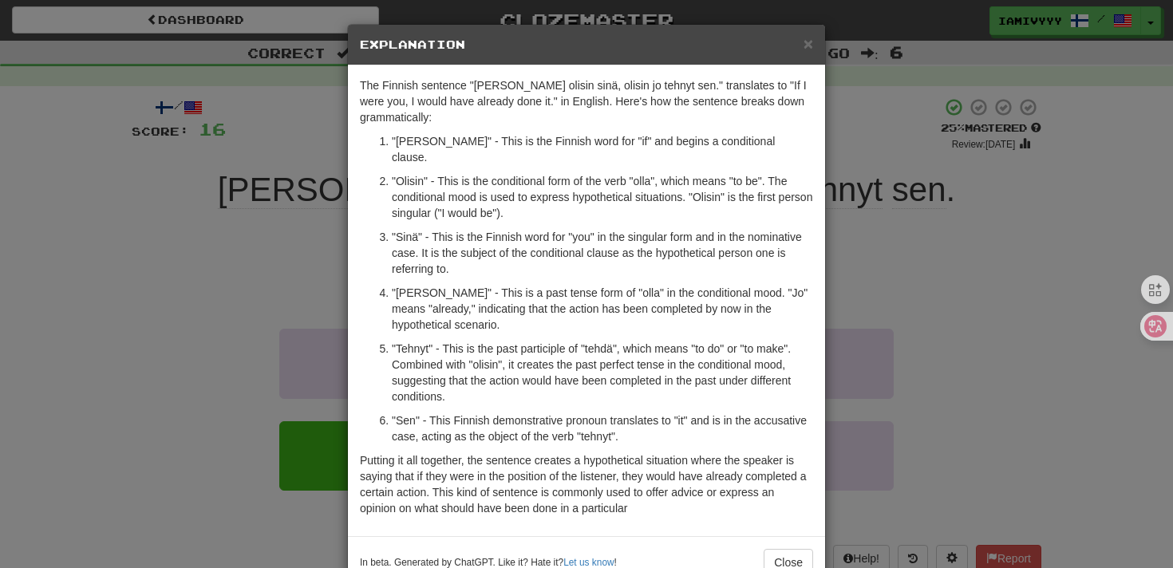
click at [885, 209] on div "× Explanation The Finnish sentence "Jos olisin sinä, olisin jo tehnyt sen." tra…" at bounding box center [586, 284] width 1173 height 568
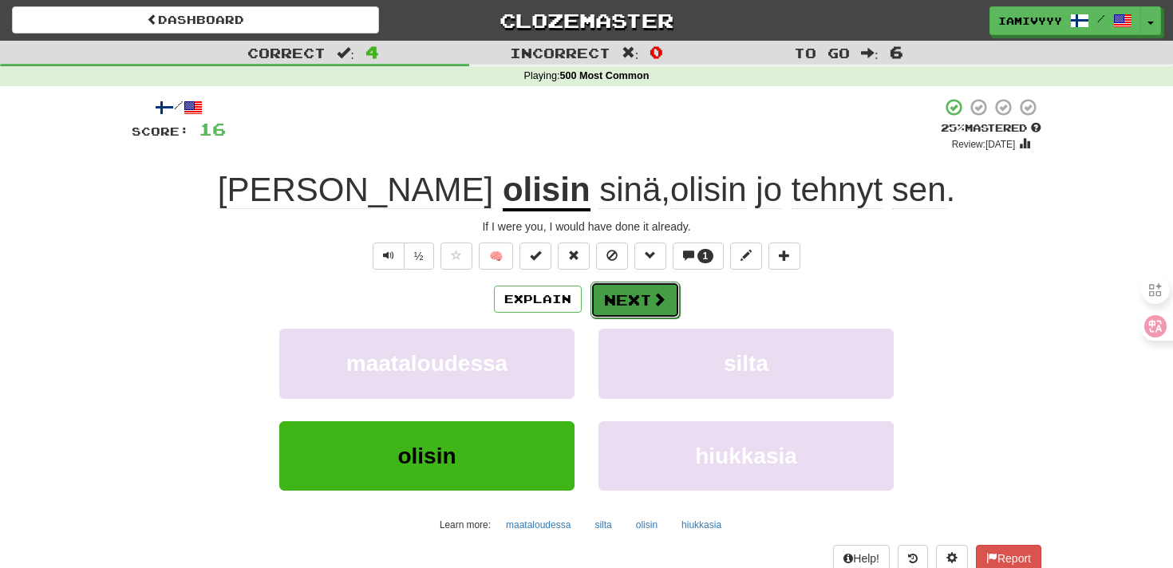
click at [656, 301] on span at bounding box center [659, 299] width 14 height 14
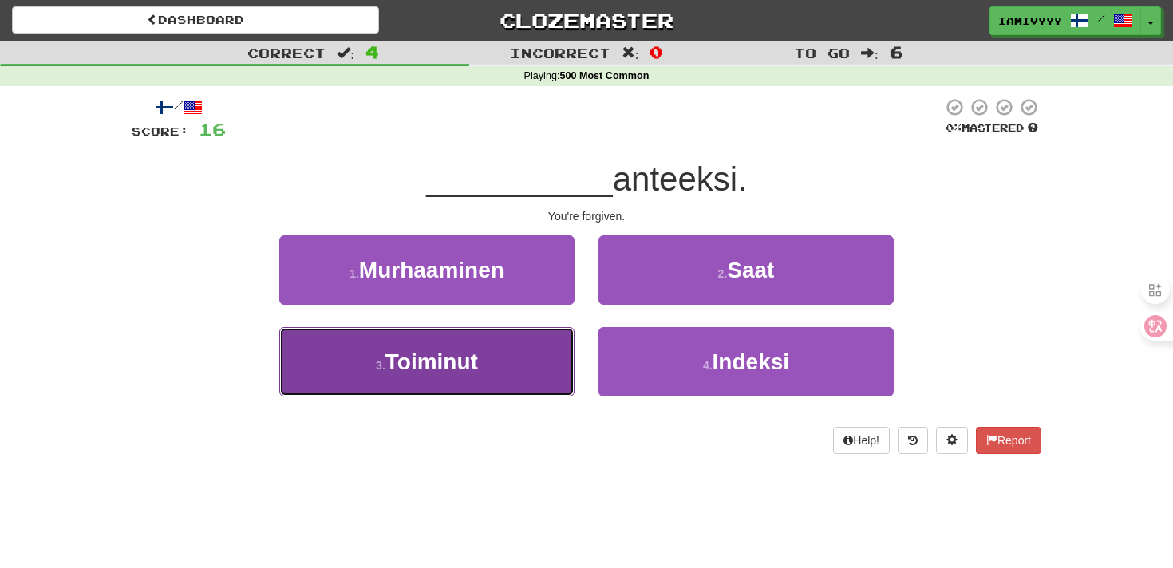
click at [540, 369] on button "3 . Toiminut" at bounding box center [426, 361] width 295 height 69
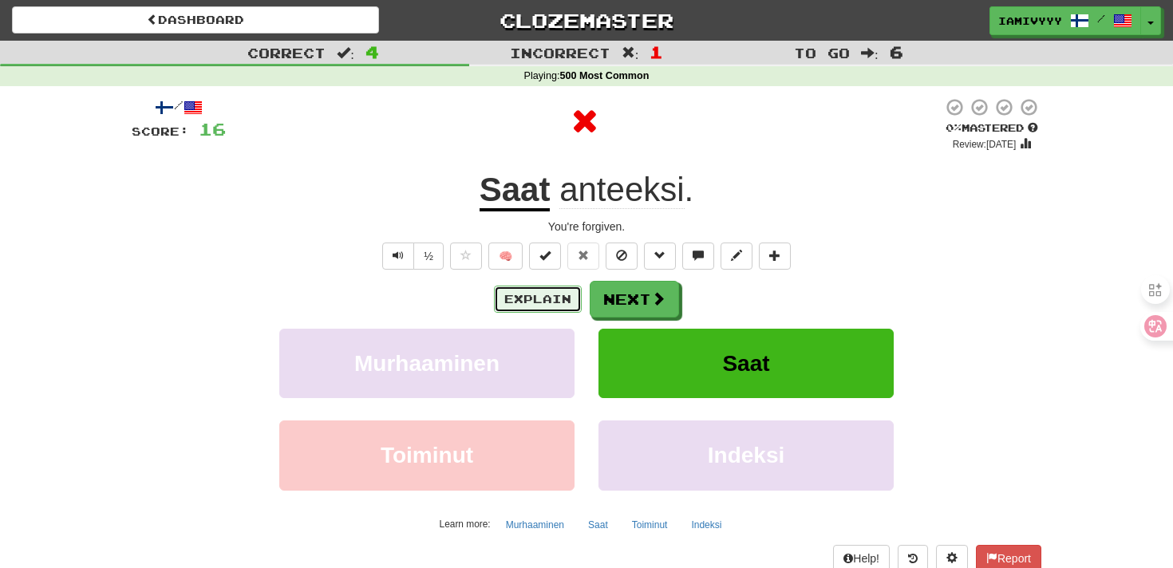
click at [557, 301] on button "Explain" at bounding box center [538, 299] width 88 height 27
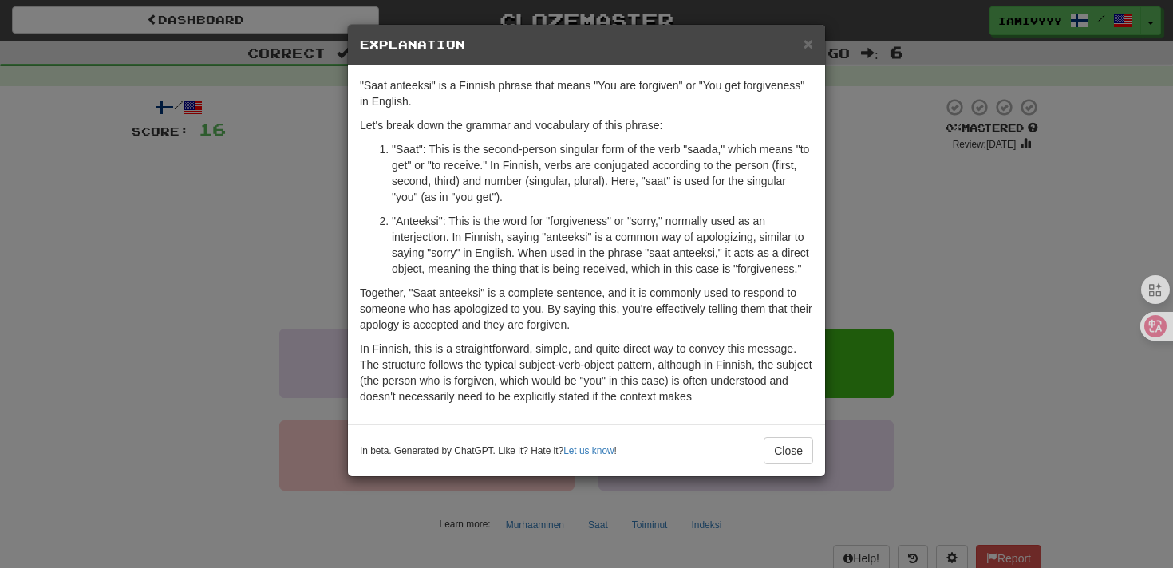
click at [869, 153] on div "× Explanation "Saat anteeksi" is a Finnish phrase that means "You are forgiven"…" at bounding box center [586, 284] width 1173 height 568
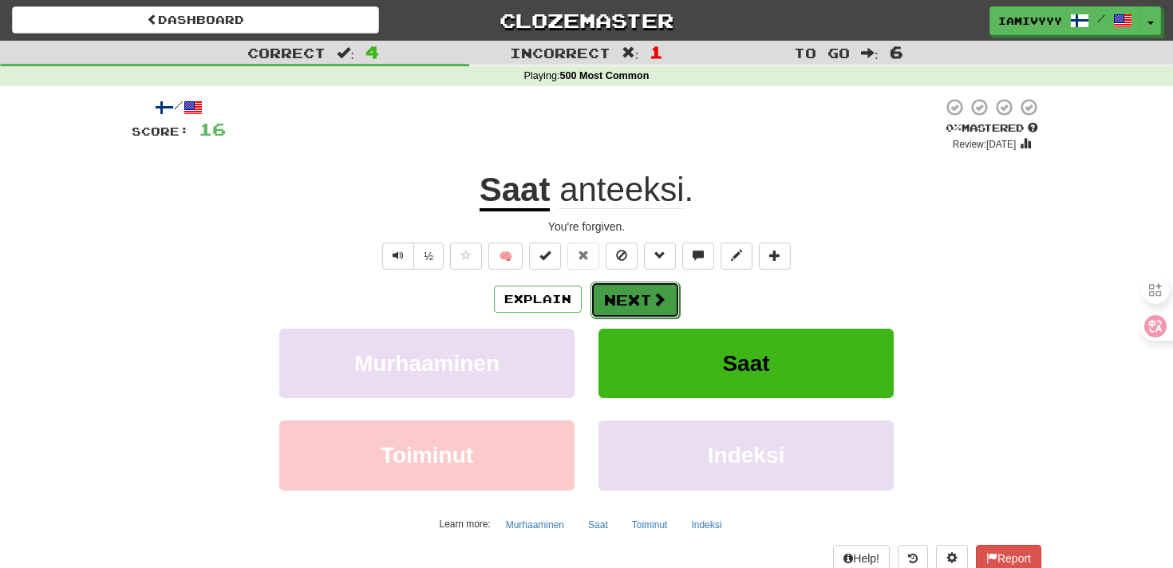
click at [621, 303] on button "Next" at bounding box center [634, 300] width 89 height 37
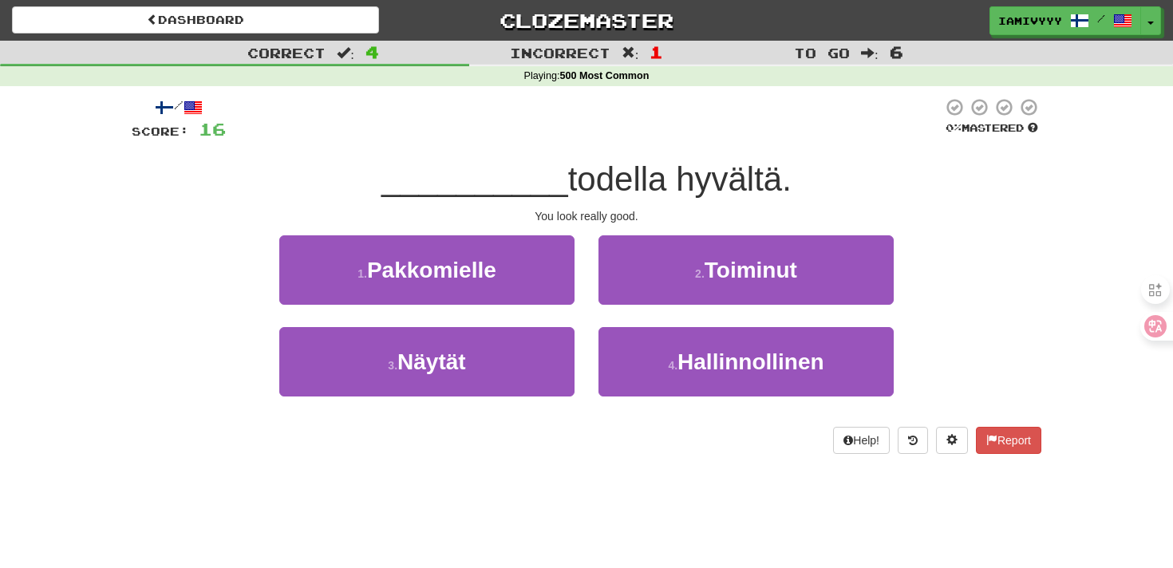
click at [480, 397] on div "3 . Näytät" at bounding box center [426, 373] width 319 height 92
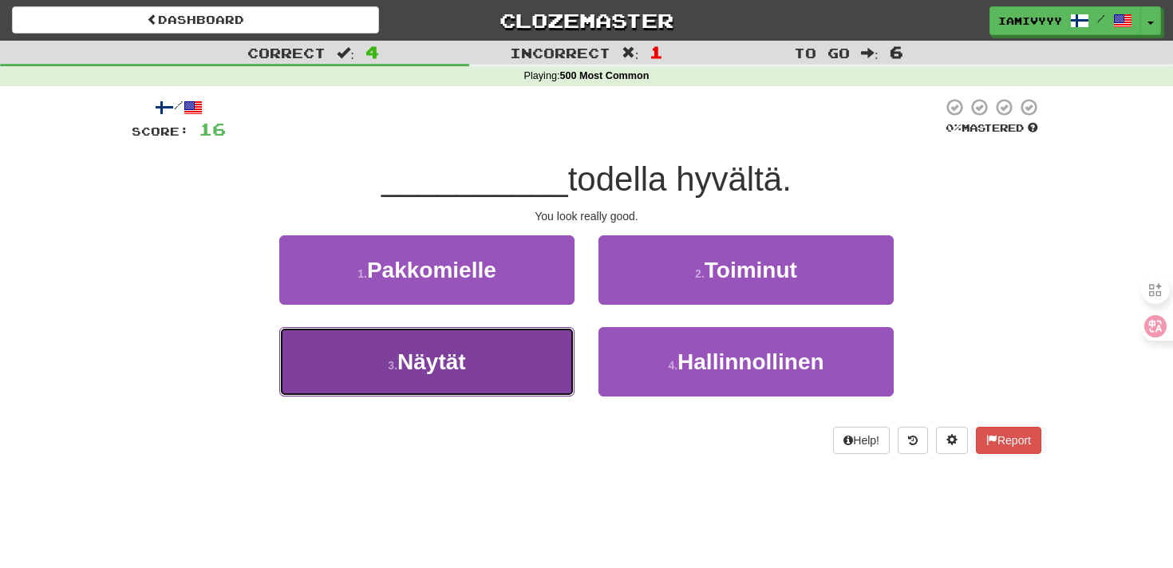
click at [480, 377] on button "3 . Näytät" at bounding box center [426, 361] width 295 height 69
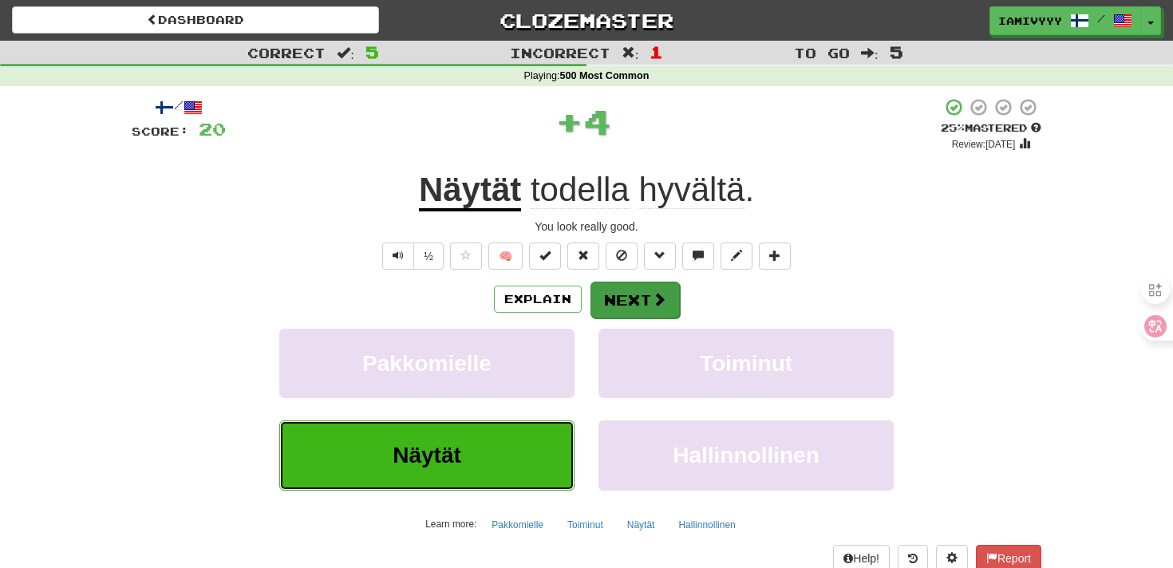
click at [653, 305] on span at bounding box center [659, 299] width 14 height 14
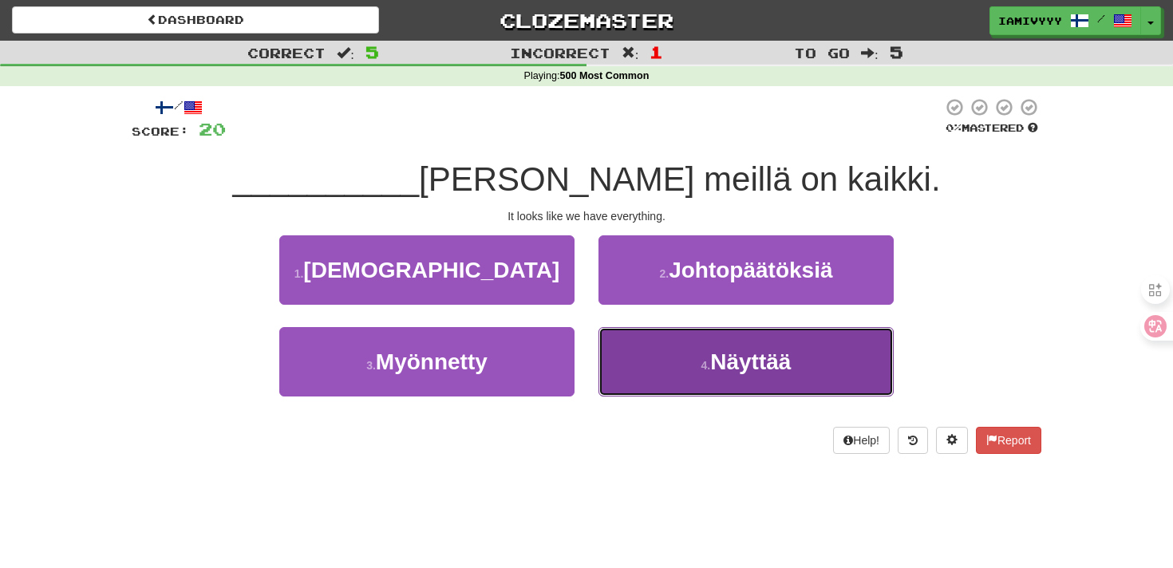
click at [660, 372] on button "4 . Näyttää" at bounding box center [745, 361] width 295 height 69
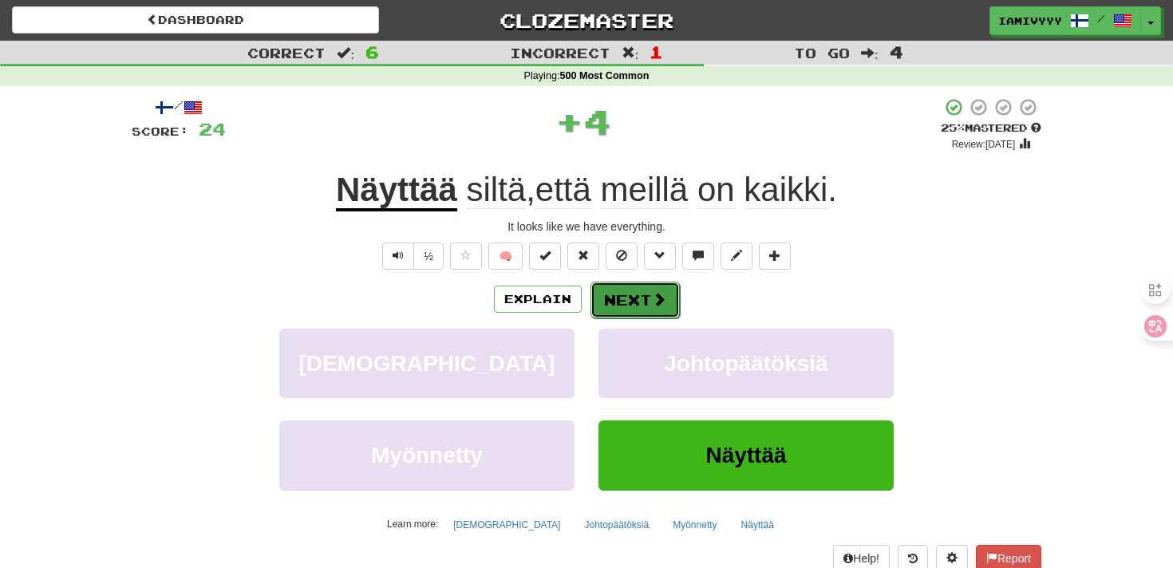
click at [629, 312] on button "Next" at bounding box center [634, 300] width 89 height 37
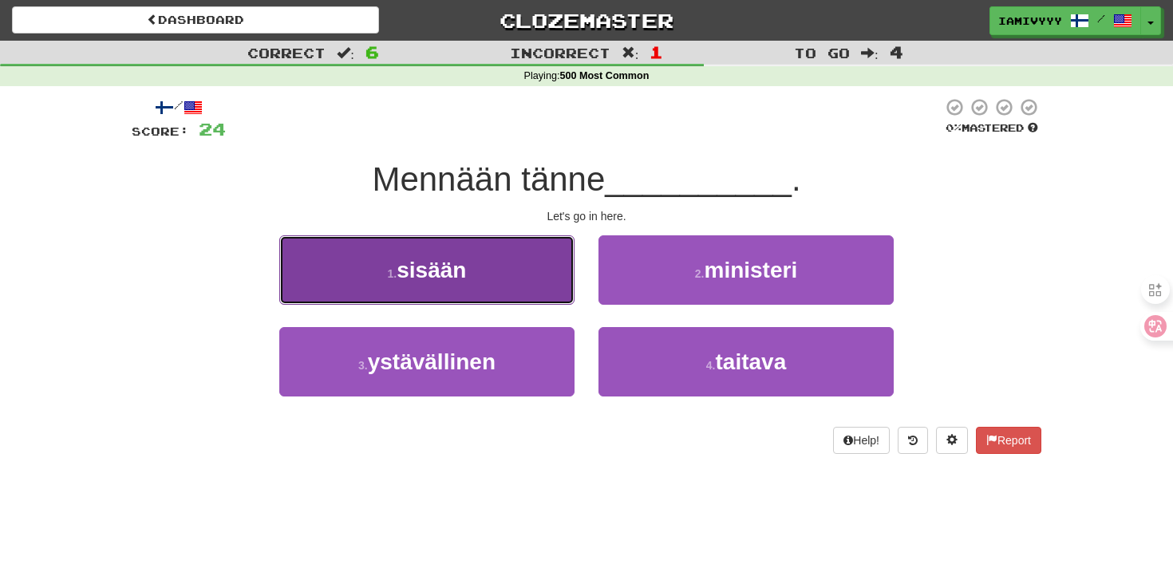
click at [547, 294] on button "1 . sisään" at bounding box center [426, 269] width 295 height 69
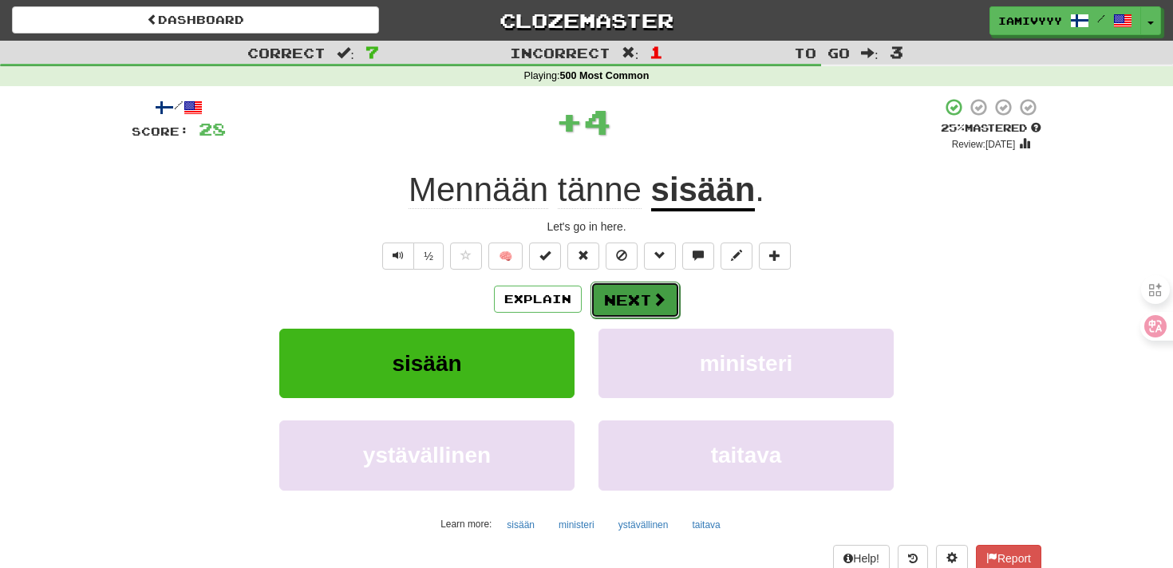
click at [648, 296] on button "Next" at bounding box center [634, 300] width 89 height 37
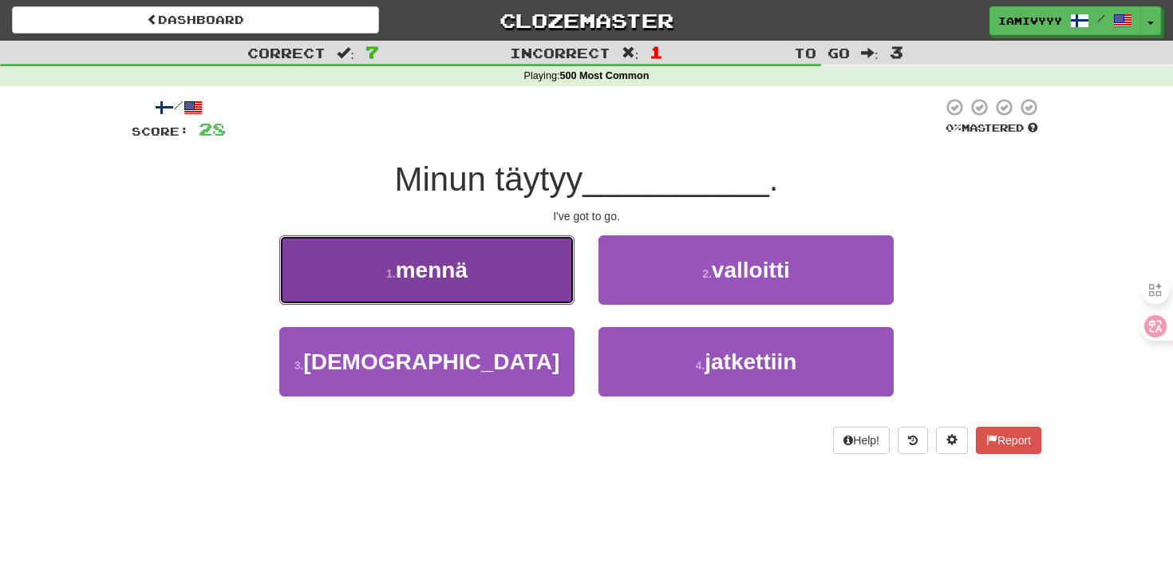
click at [530, 286] on button "1 . mennä" at bounding box center [426, 269] width 295 height 69
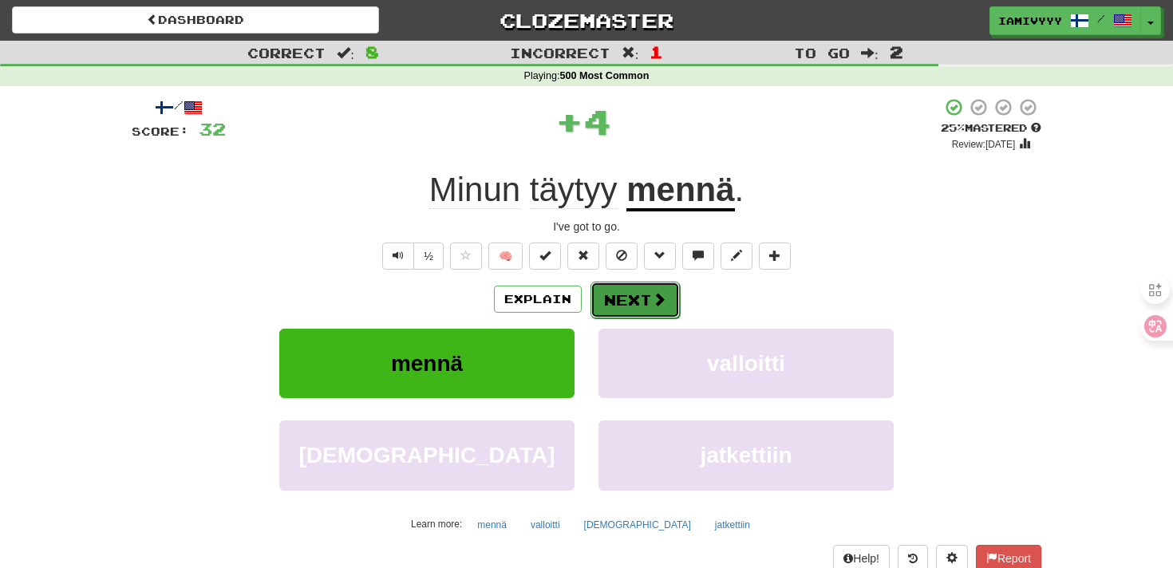
click at [640, 294] on button "Next" at bounding box center [634, 300] width 89 height 37
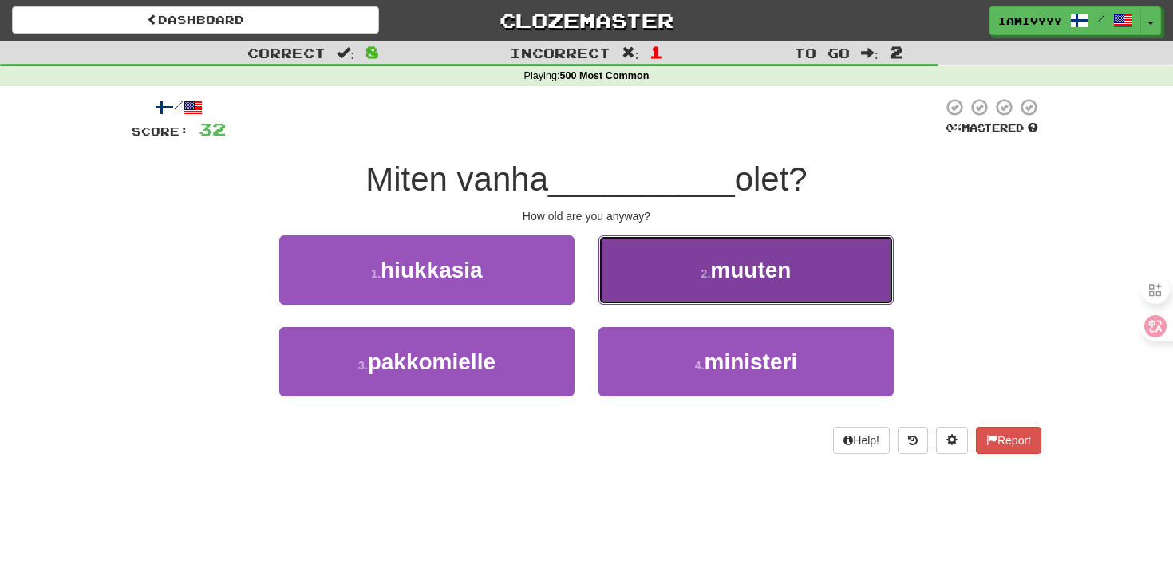
click at [617, 262] on button "2 . muuten" at bounding box center [745, 269] width 295 height 69
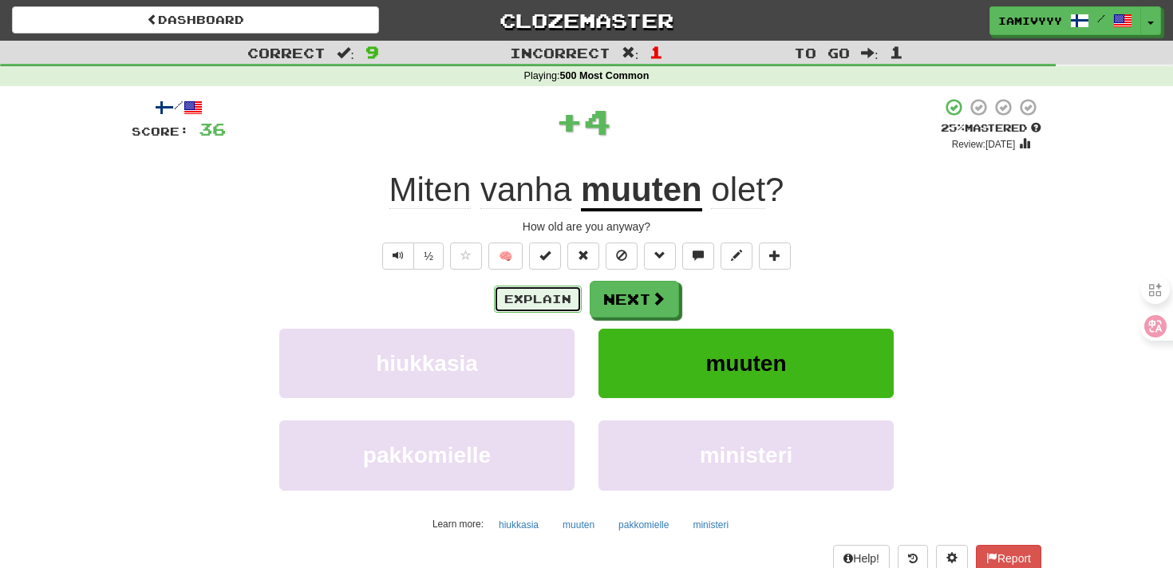
click at [535, 303] on button "Explain" at bounding box center [538, 299] width 88 height 27
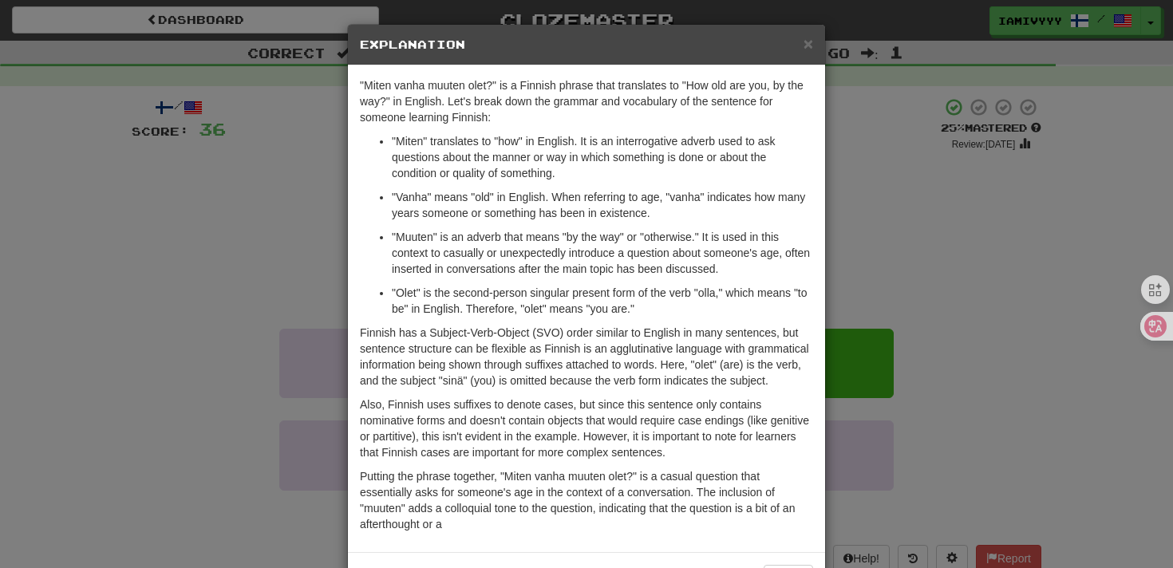
click at [1002, 237] on div "× Explanation "Miten vanha muuten olet?" is a Finnish phrase that translates to…" at bounding box center [586, 284] width 1173 height 568
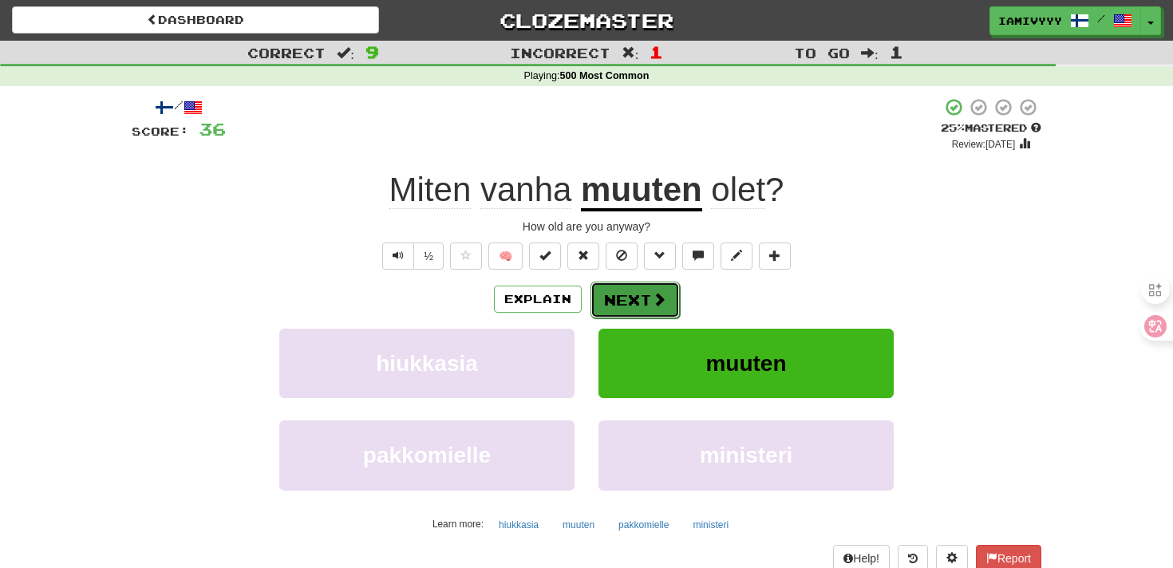
click at [633, 304] on button "Next" at bounding box center [634, 300] width 89 height 37
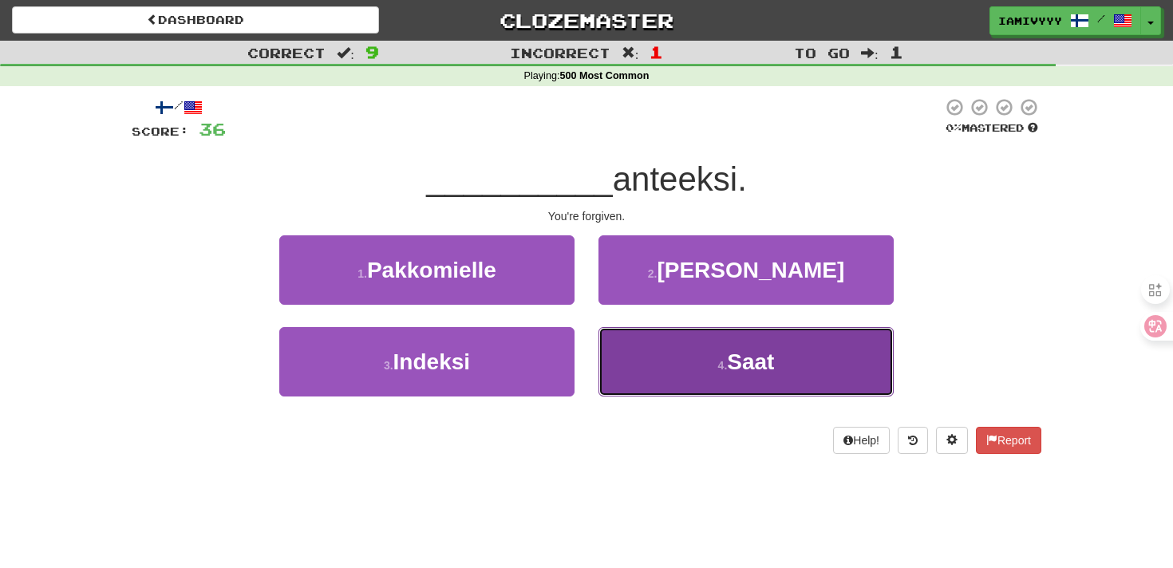
click at [653, 371] on button "4 . Saat" at bounding box center [745, 361] width 295 height 69
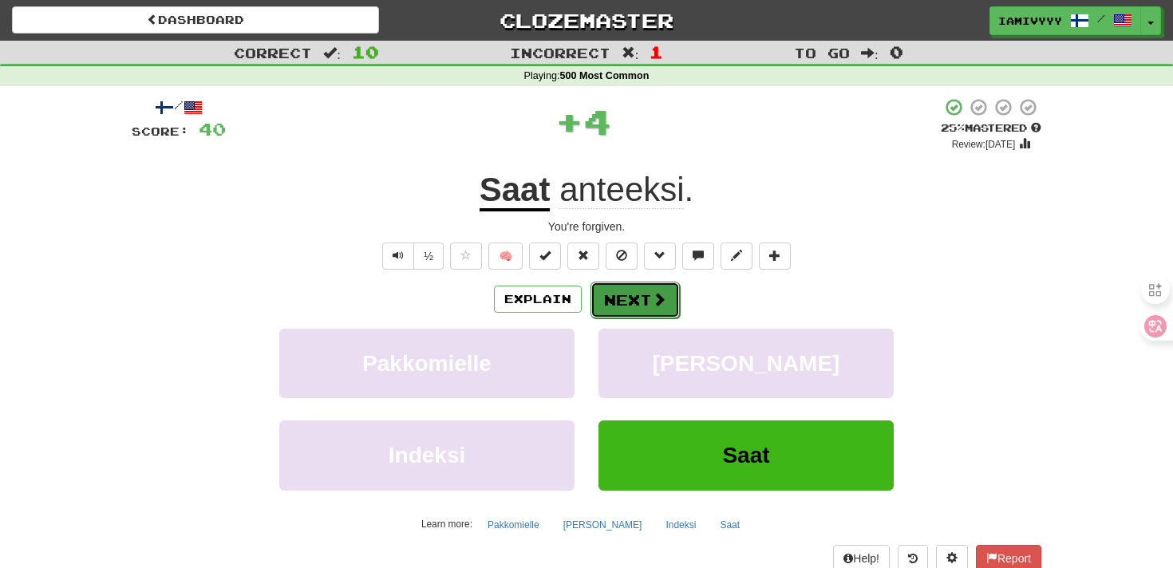
click at [616, 290] on button "Next" at bounding box center [634, 300] width 89 height 37
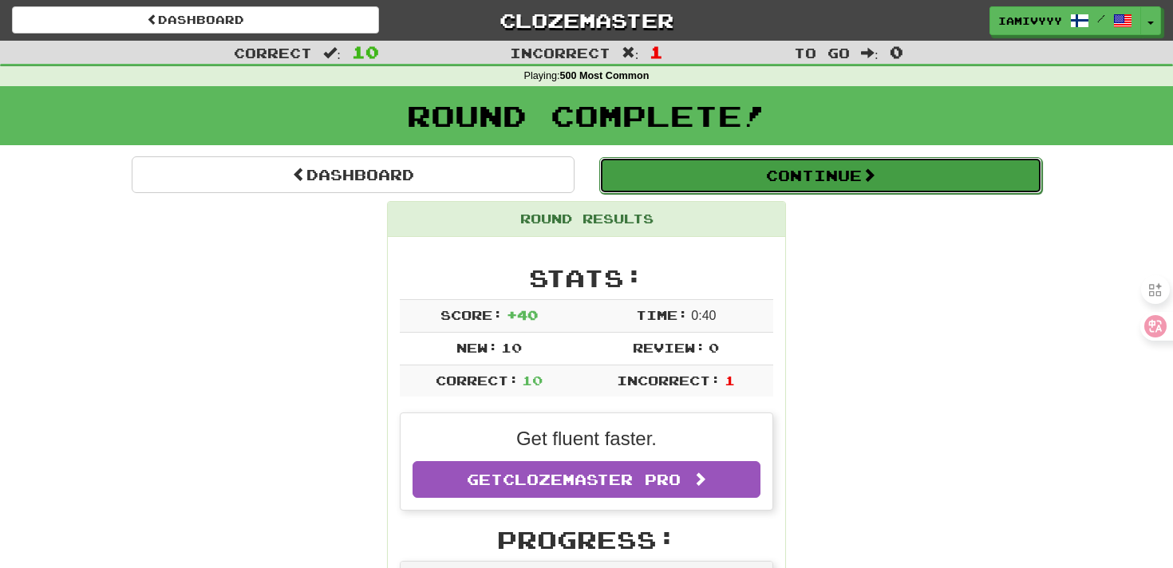
click at [760, 178] on button "Continue" at bounding box center [820, 175] width 443 height 37
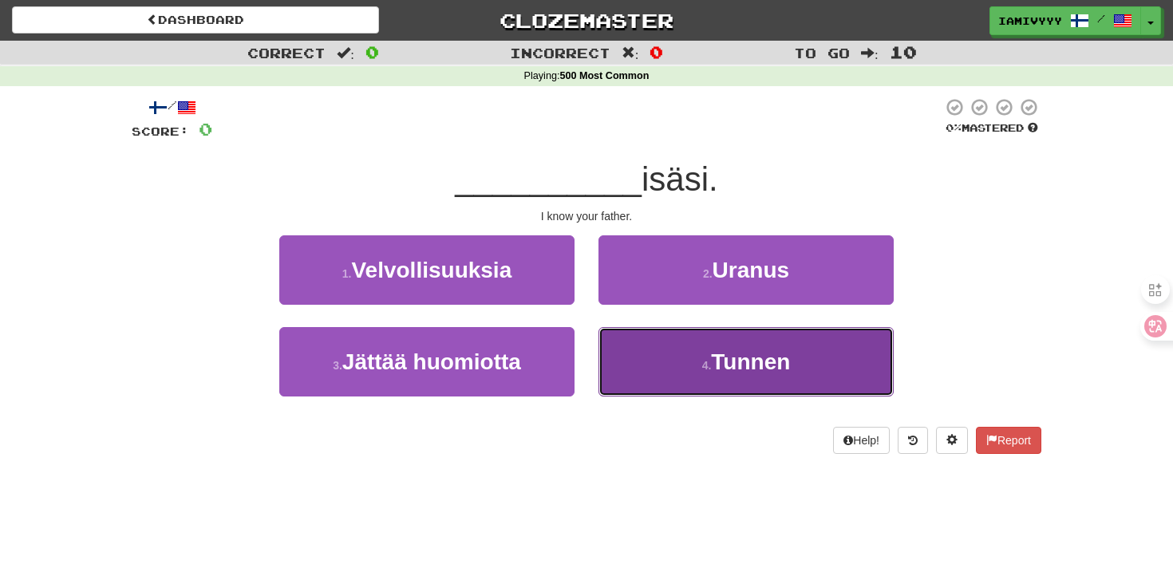
click at [672, 346] on button "4 . Tunnen" at bounding box center [745, 361] width 295 height 69
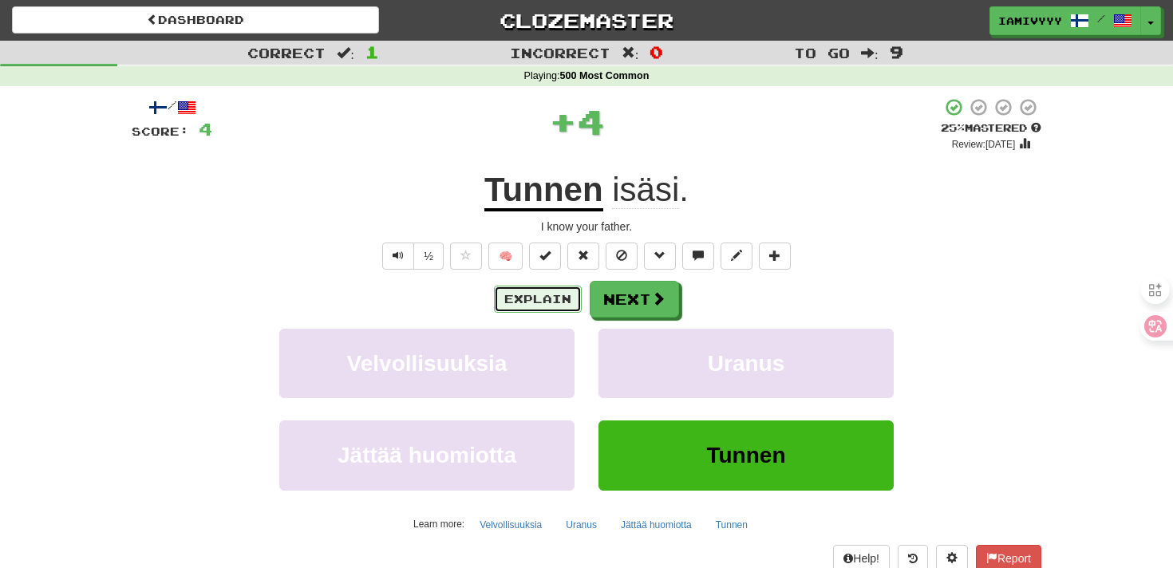
click at [526, 294] on button "Explain" at bounding box center [538, 299] width 88 height 27
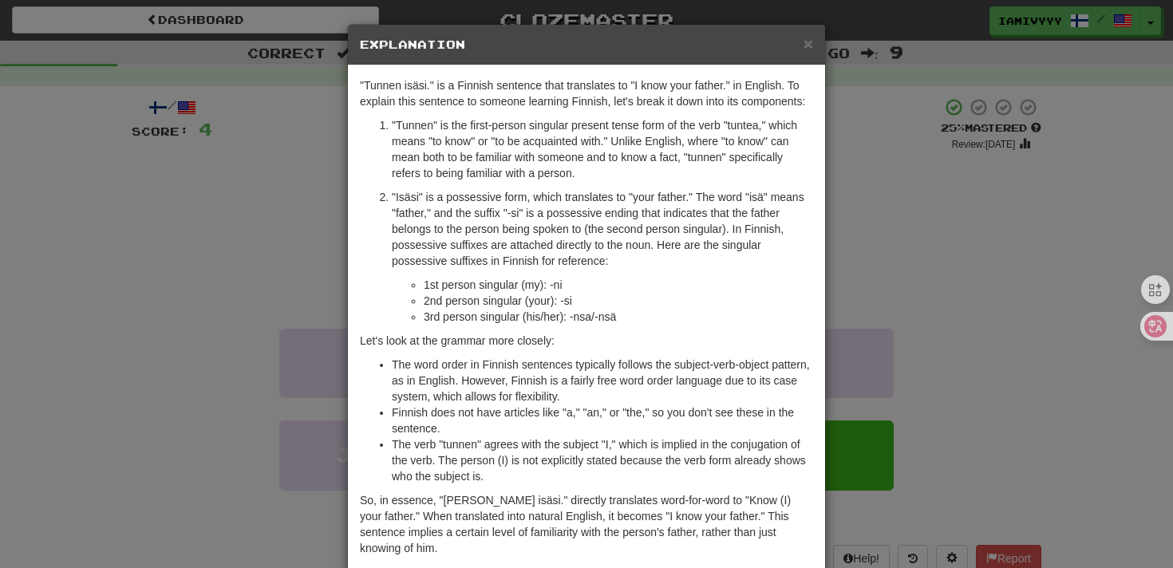
click at [979, 281] on div "× Explanation "Tunnen isäsi." is a Finnish sentence that translates to "I know …" at bounding box center [586, 284] width 1173 height 568
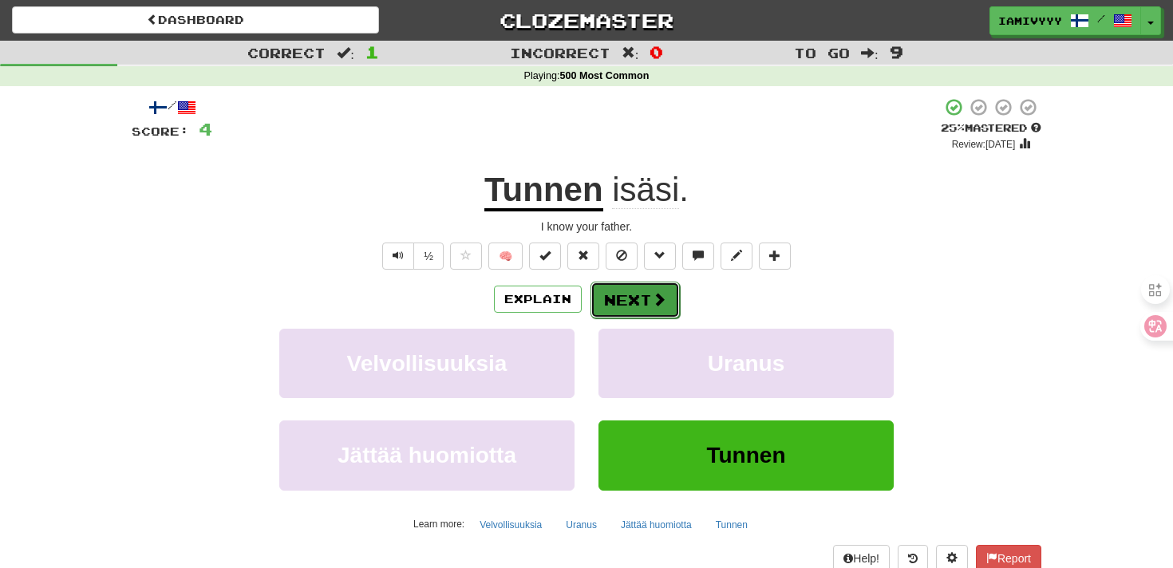
click at [609, 313] on button "Next" at bounding box center [634, 300] width 89 height 37
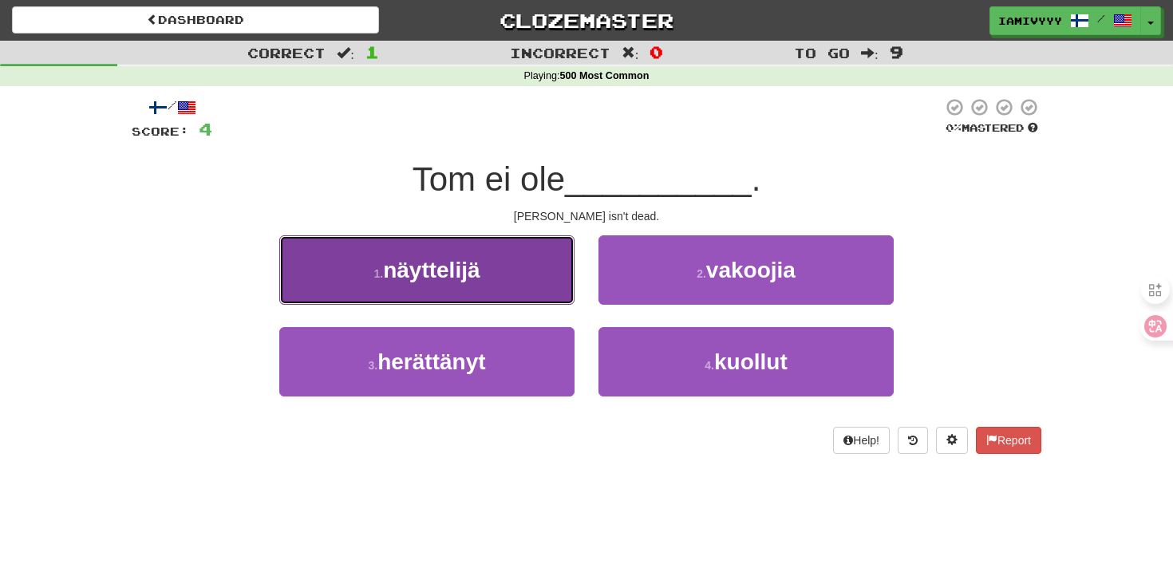
click at [547, 293] on button "1 . näyttelijä" at bounding box center [426, 269] width 295 height 69
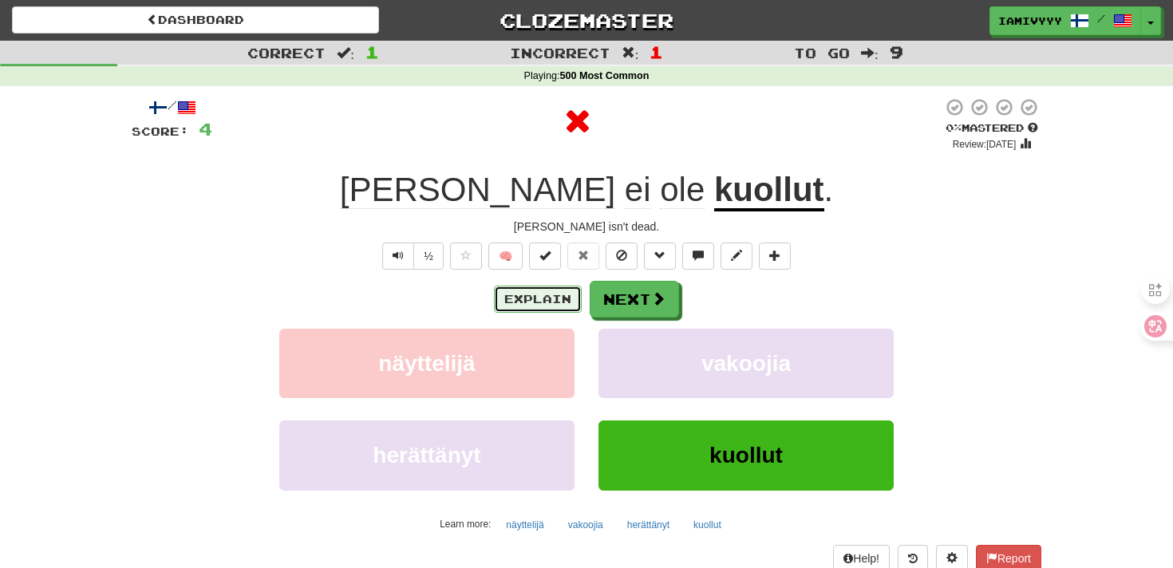
click at [546, 302] on button "Explain" at bounding box center [538, 299] width 88 height 27
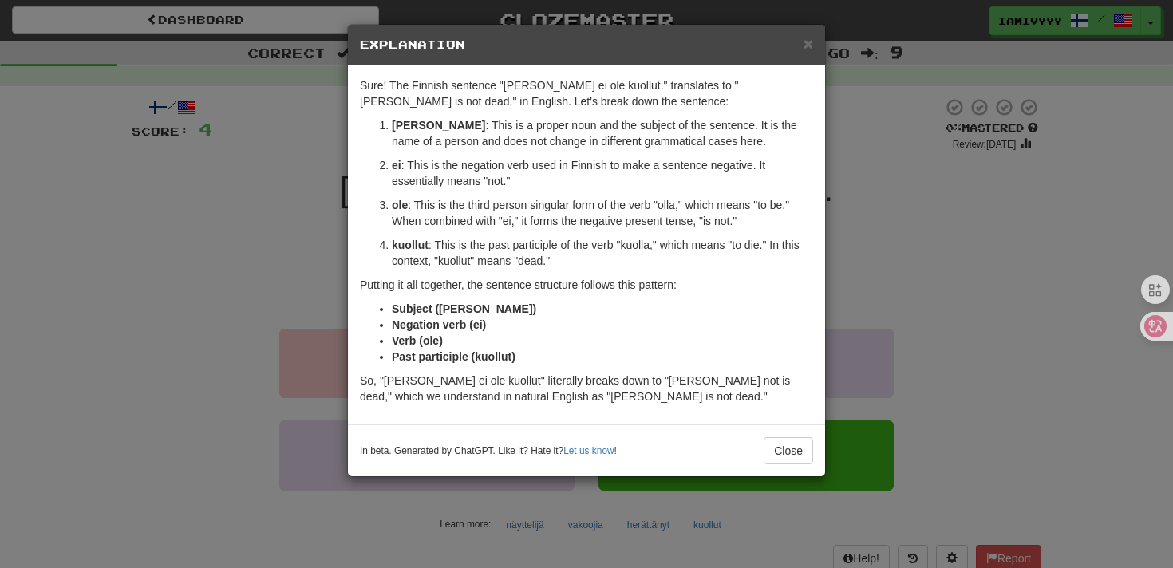
click at [889, 301] on div "× Explanation Sure! The Finnish sentence "Tom ei ole kuollut." translates to "T…" at bounding box center [586, 284] width 1173 height 568
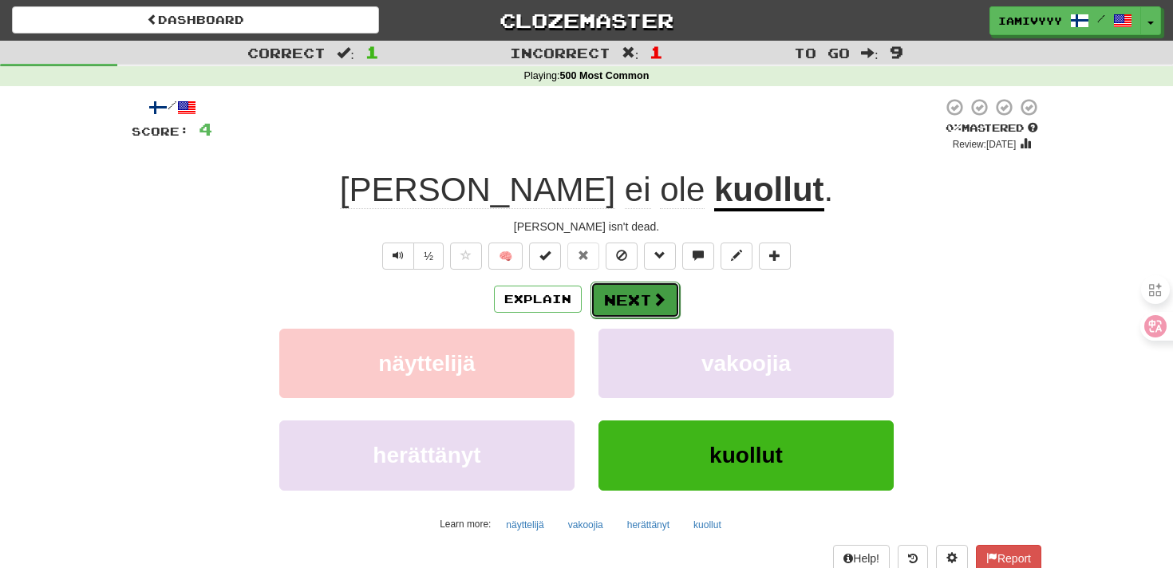
click at [638, 306] on button "Next" at bounding box center [634, 300] width 89 height 37
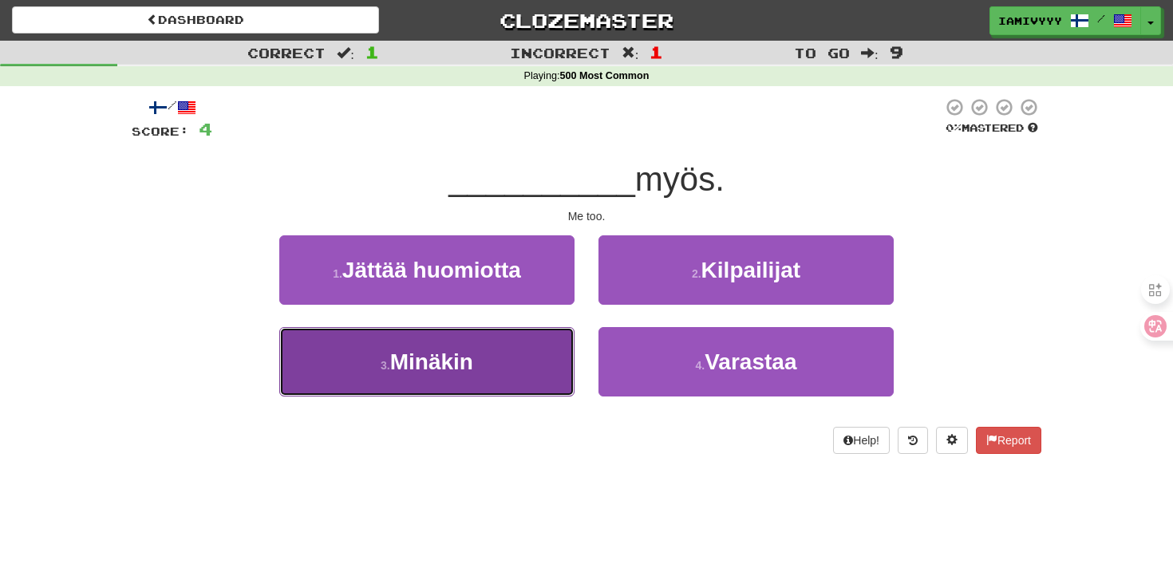
click at [524, 357] on button "3 . Minäkin" at bounding box center [426, 361] width 295 height 69
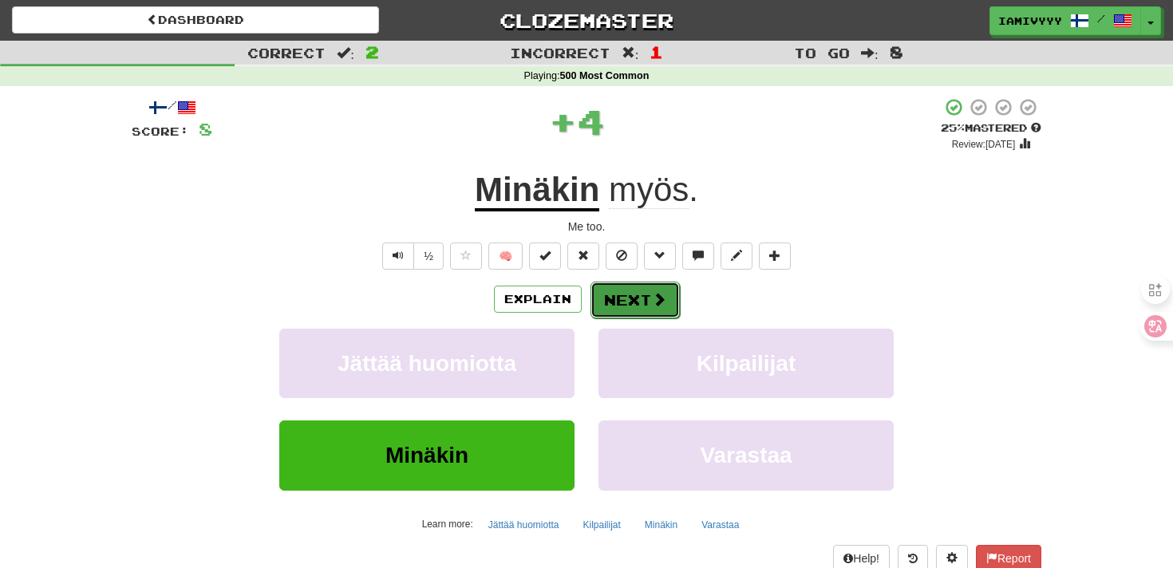
click at [633, 302] on button "Next" at bounding box center [634, 300] width 89 height 37
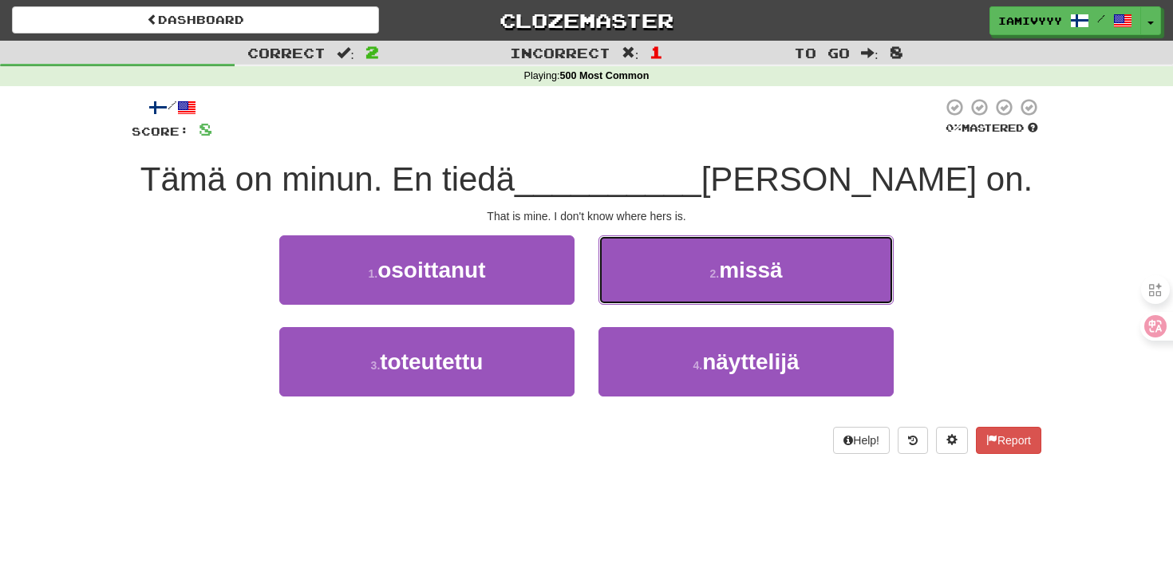
click at [633, 302] on button "2 . missä" at bounding box center [745, 269] width 295 height 69
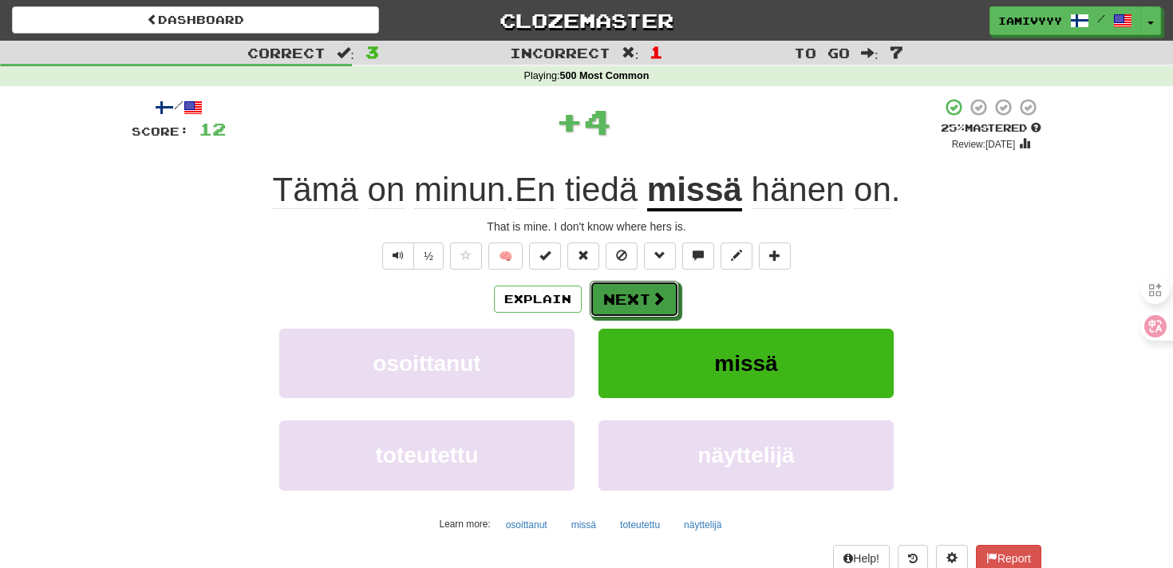
click at [633, 302] on button "Next" at bounding box center [633, 299] width 89 height 37
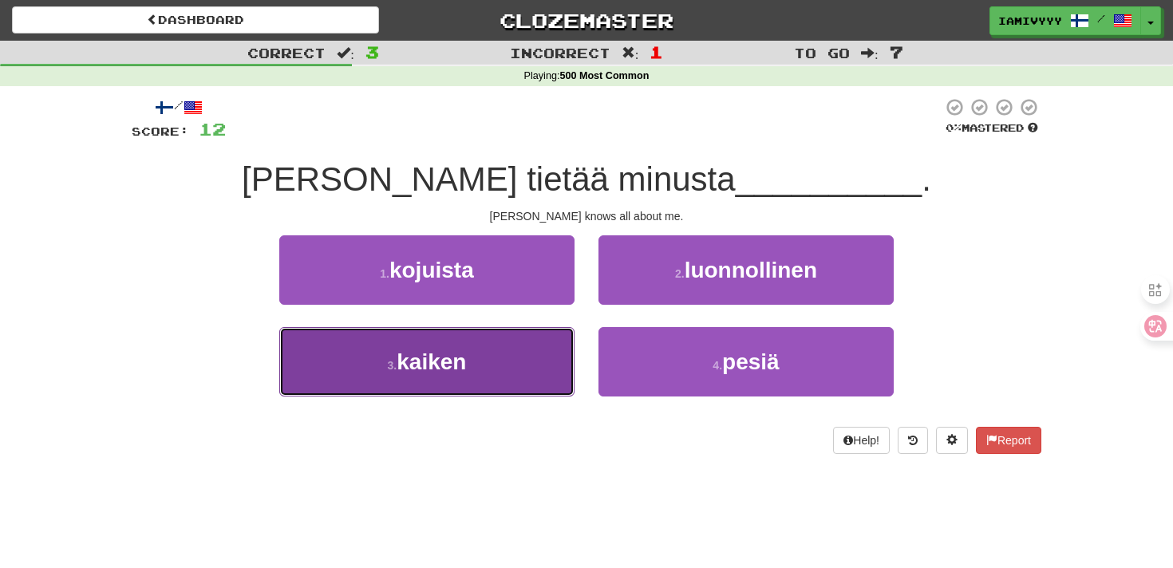
click at [538, 333] on button "3 . kaiken" at bounding box center [426, 361] width 295 height 69
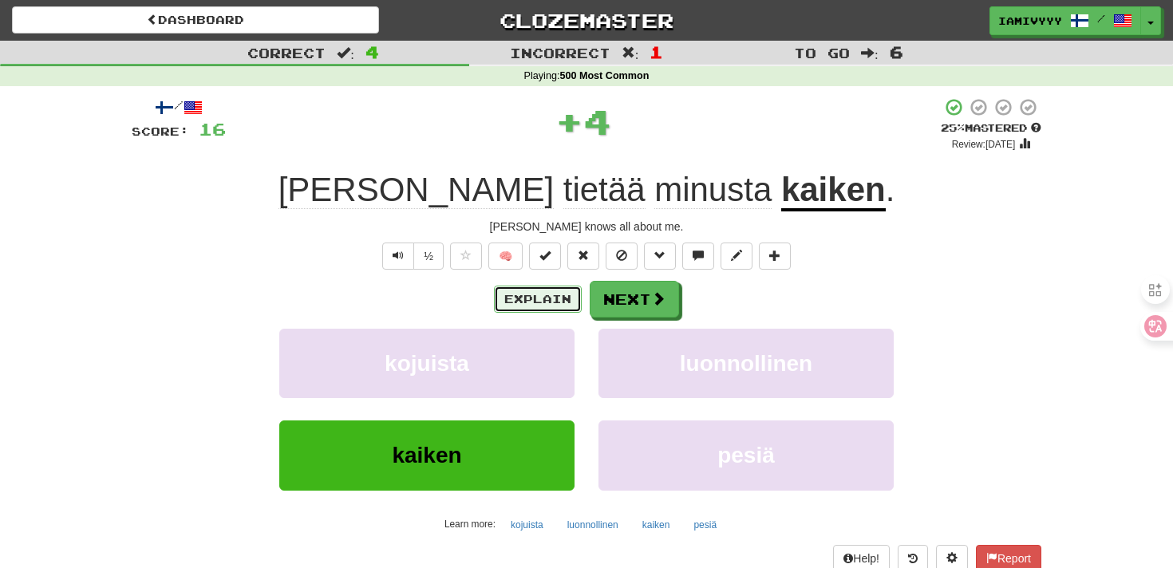
click at [536, 294] on button "Explain" at bounding box center [538, 299] width 88 height 27
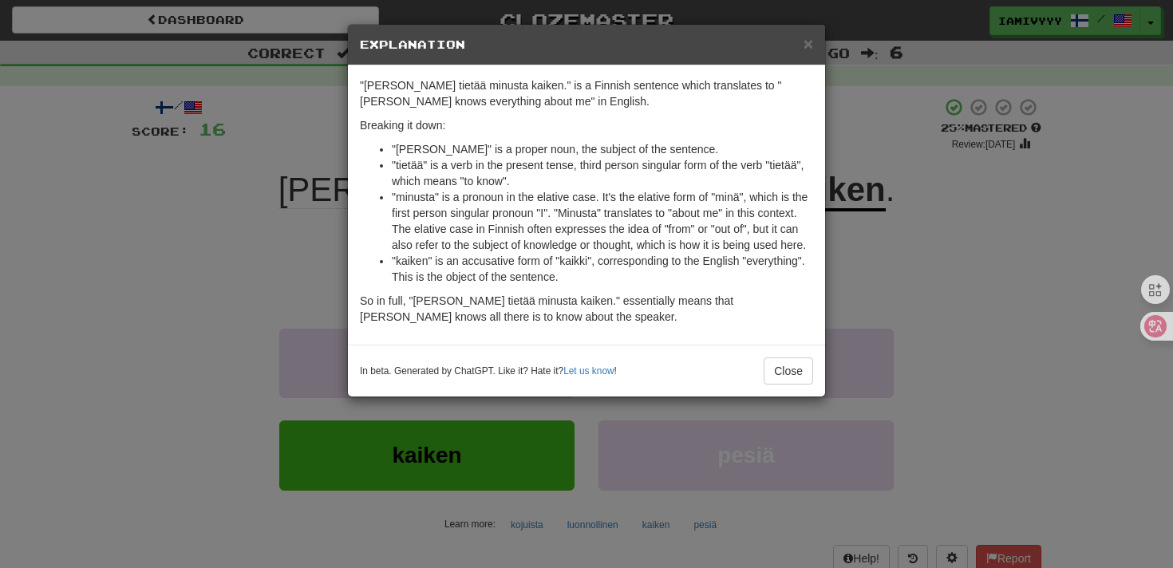
click at [905, 191] on div "× Explanation "Tom tietää minusta kaiken." is a Finnish sentence which translat…" at bounding box center [586, 284] width 1173 height 568
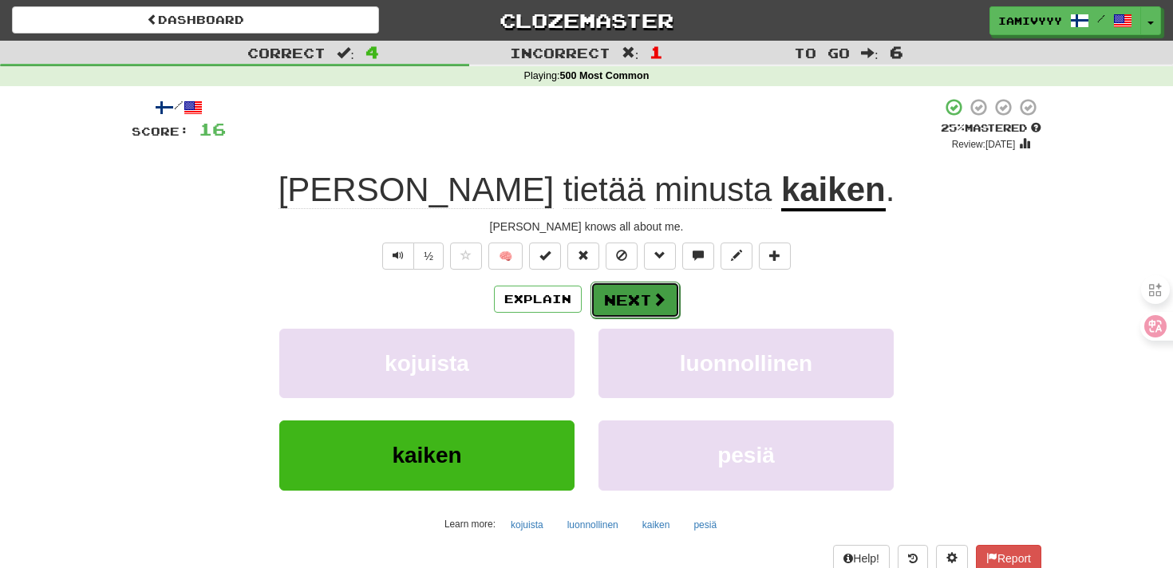
click at [643, 294] on button "Next" at bounding box center [634, 300] width 89 height 37
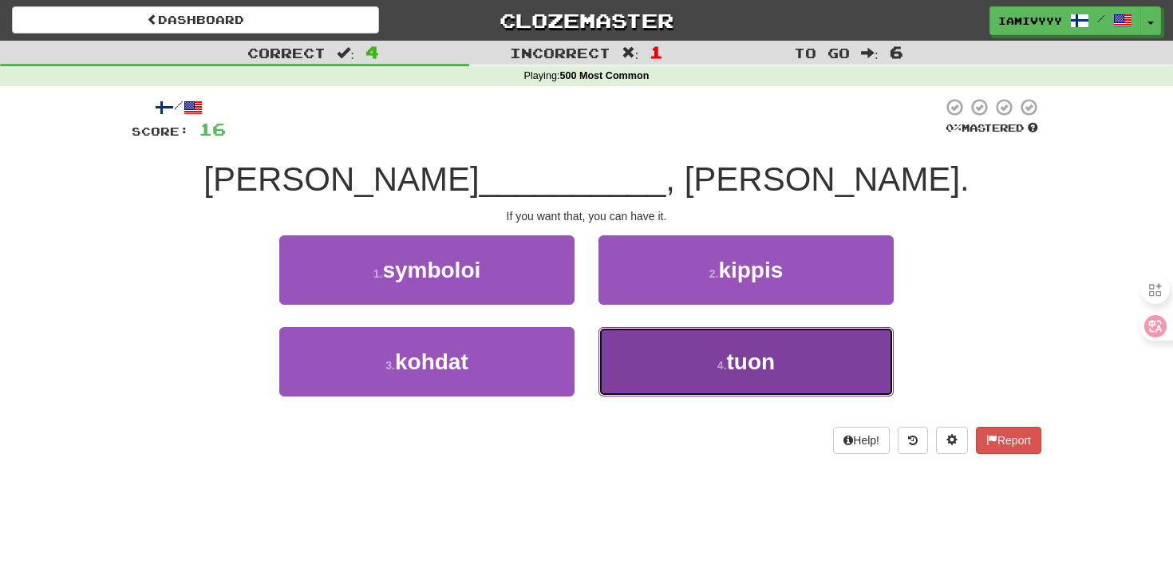
click at [622, 379] on button "4 . tuon" at bounding box center [745, 361] width 295 height 69
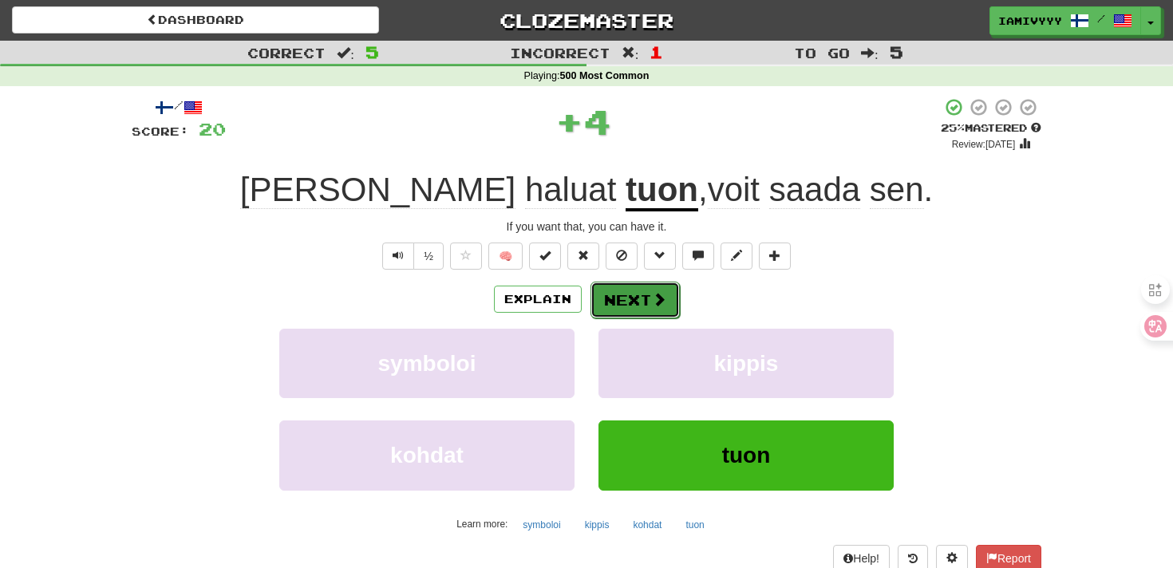
click at [619, 304] on button "Next" at bounding box center [634, 300] width 89 height 37
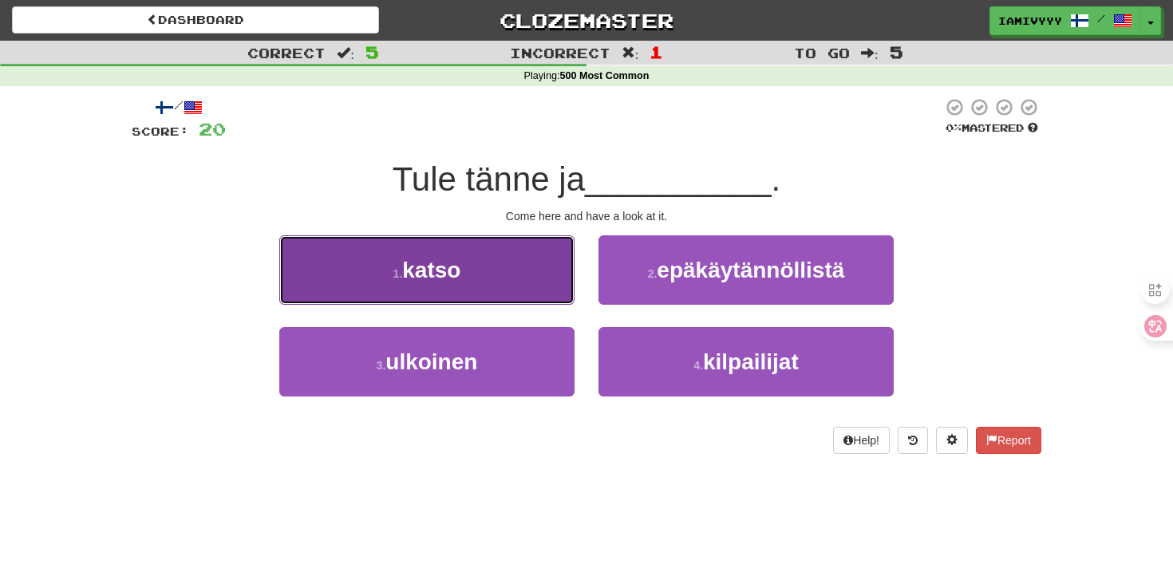
click at [538, 302] on button "1 . katso" at bounding box center [426, 269] width 295 height 69
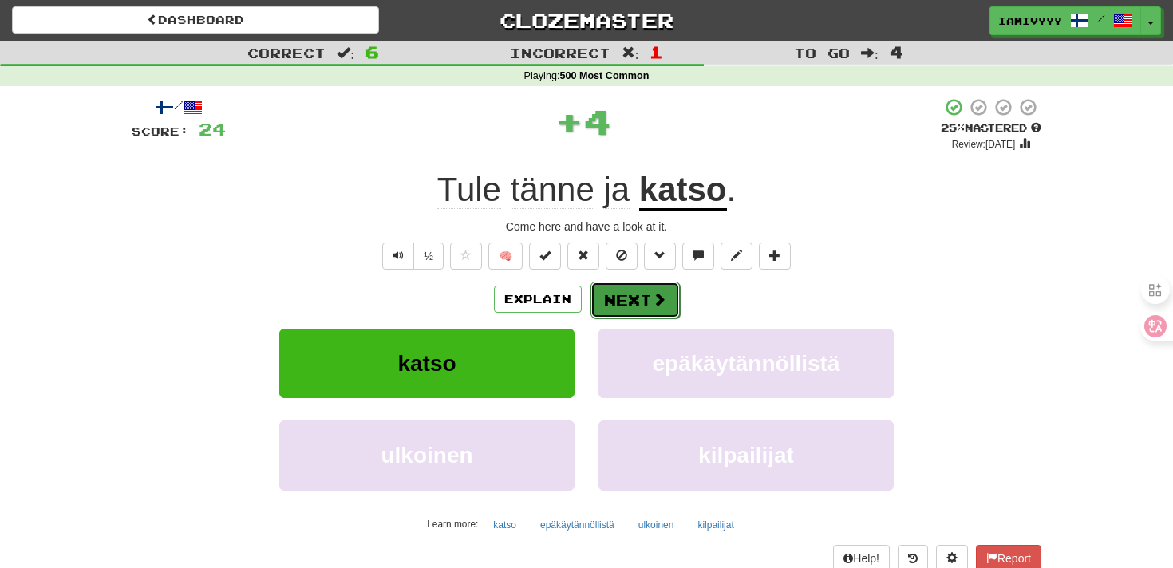
click at [625, 304] on button "Next" at bounding box center [634, 300] width 89 height 37
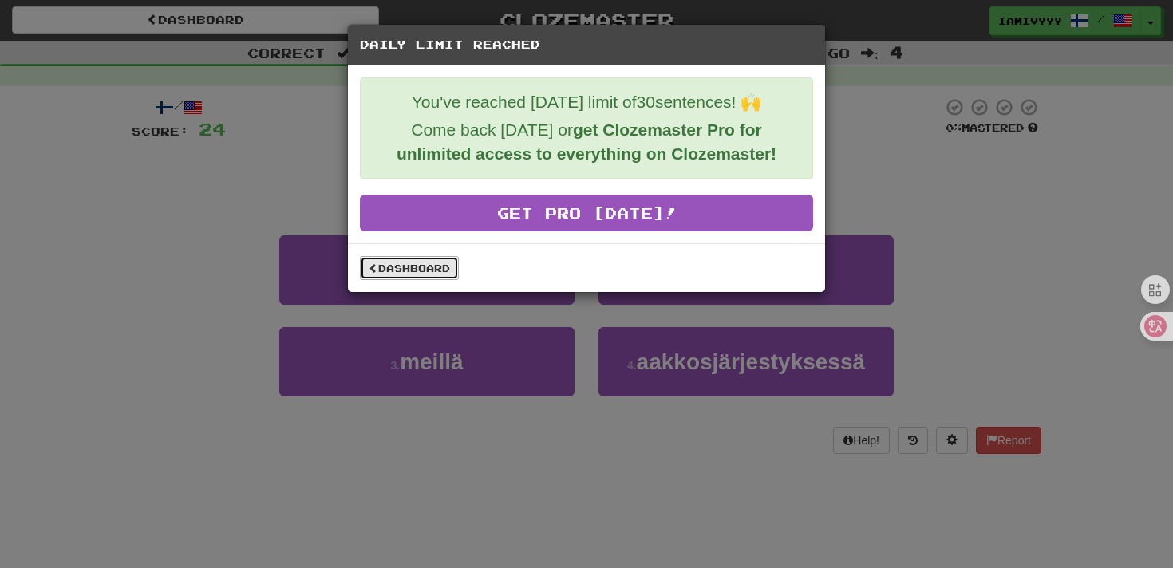
click at [391, 266] on link "Dashboard" at bounding box center [409, 268] width 99 height 24
